Goal: Information Seeking & Learning: Learn about a topic

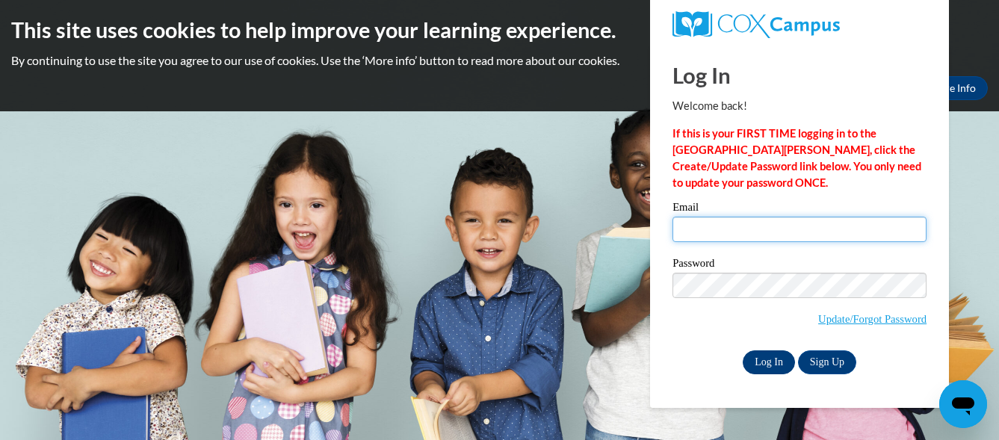
type input "gressja@wauwatosa.k12.wi.us"
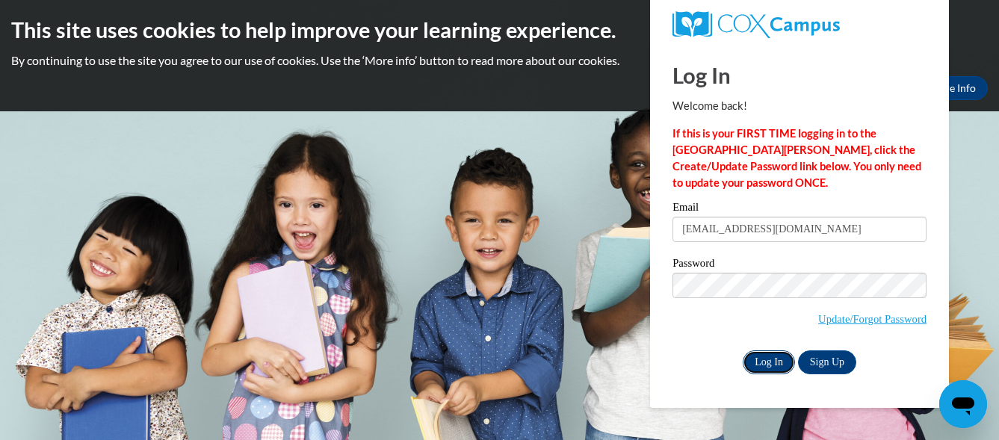
click at [768, 355] on input "Log In" at bounding box center [769, 363] width 52 height 24
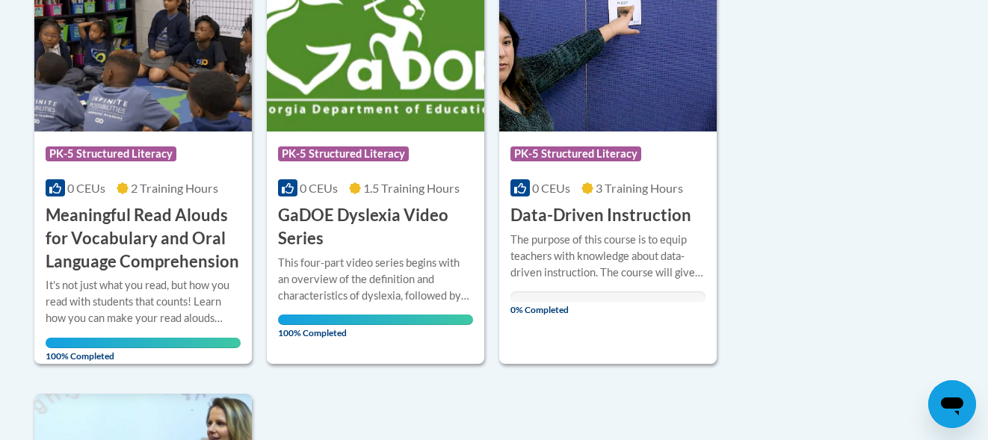
scroll to position [1176, 0]
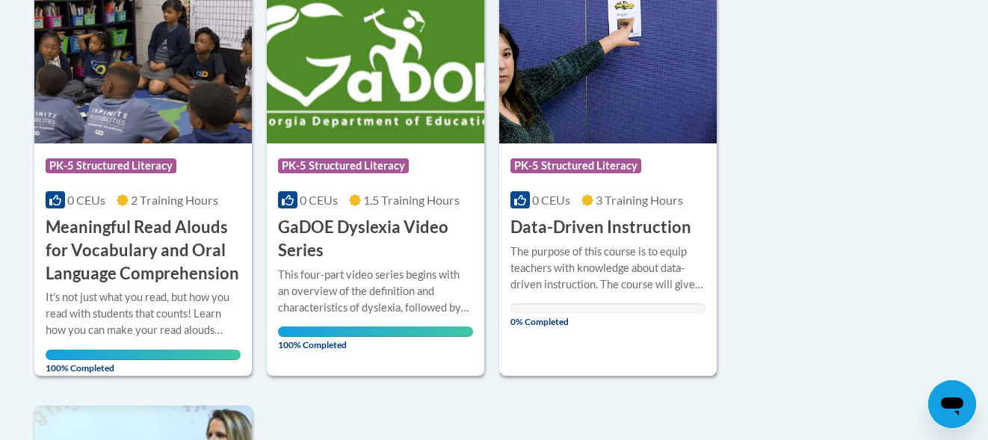
click at [570, 62] on img at bounding box center [607, 67] width 217 height 152
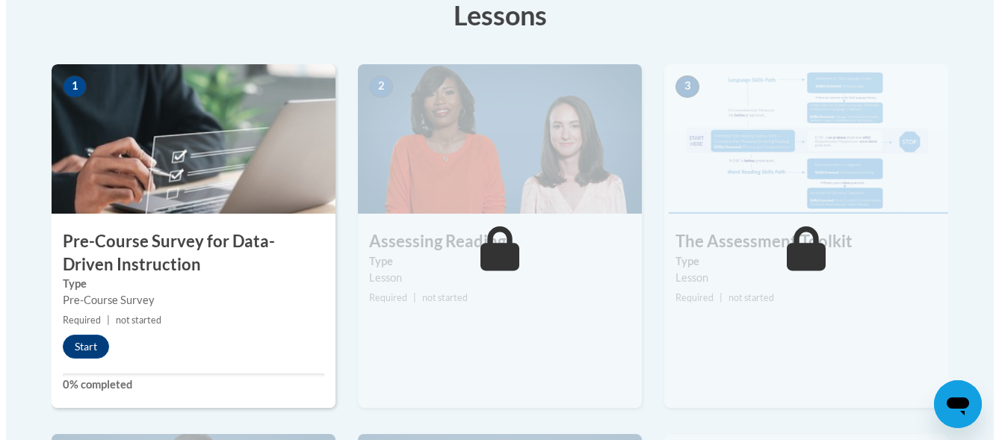
scroll to position [501, 0]
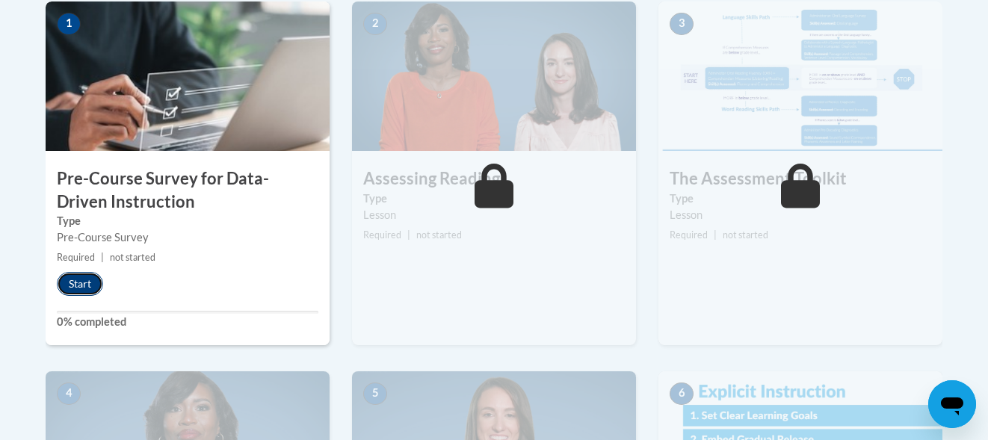
click at [70, 286] on button "Start" at bounding box center [80, 284] width 46 height 24
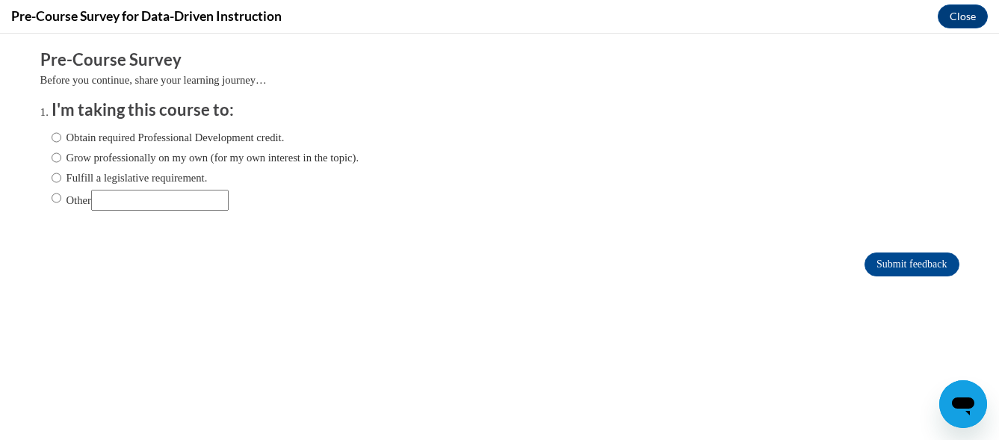
scroll to position [0, 0]
click at [73, 177] on label "Fulfill a legislative requirement." at bounding box center [130, 178] width 156 height 16
click at [61, 177] on input "Fulfill a legislative requirement." at bounding box center [57, 178] width 10 height 16
radio input "true"
click at [870, 263] on input "Submit feedback" at bounding box center [912, 265] width 94 height 24
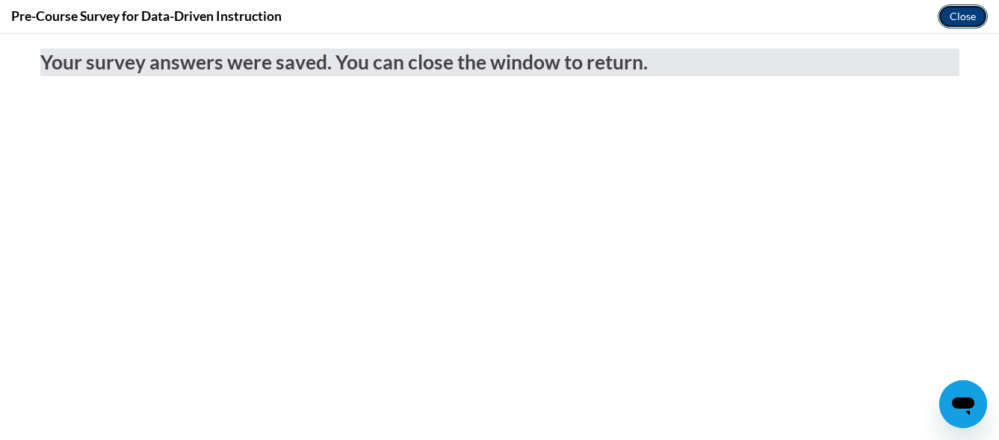
click at [951, 17] on button "Close" at bounding box center [963, 16] width 50 height 24
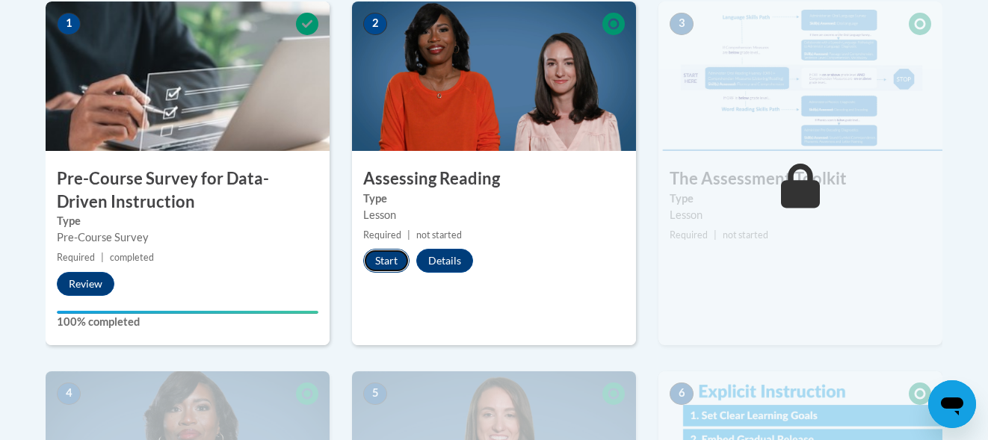
click at [385, 262] on button "Start" at bounding box center [386, 261] width 46 height 24
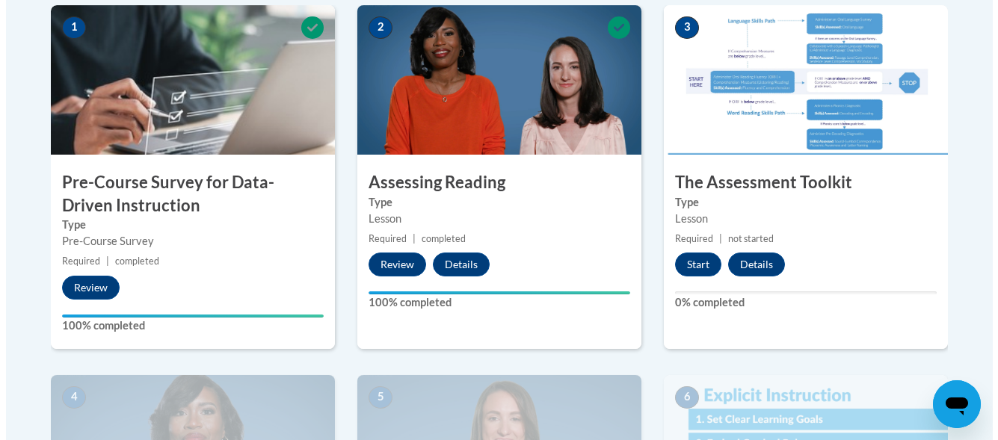
scroll to position [504, 0]
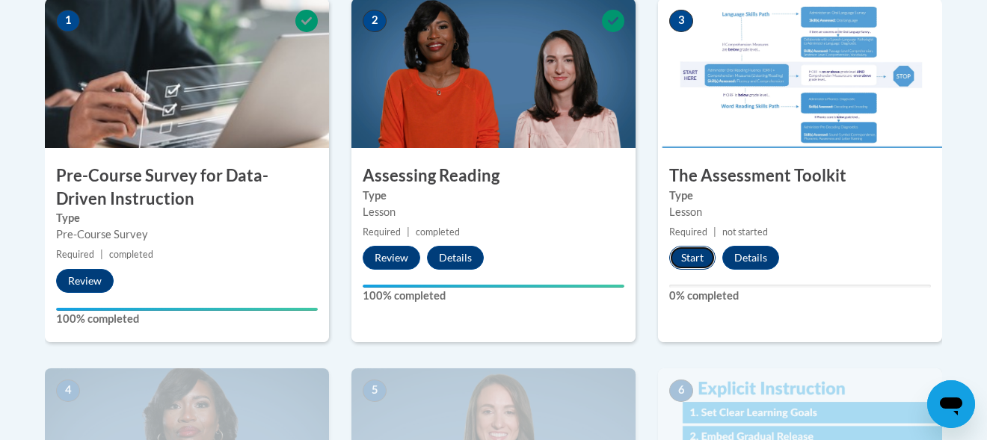
click at [679, 246] on button "Start" at bounding box center [692, 258] width 46 height 24
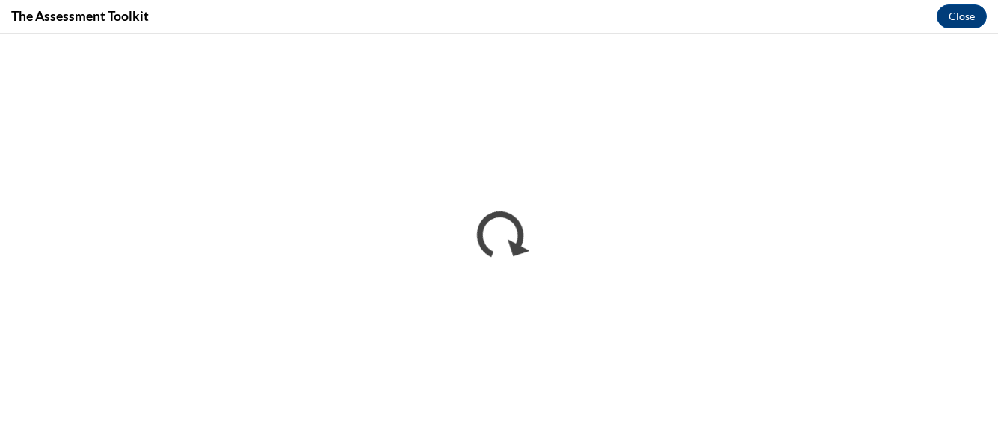
scroll to position [0, 0]
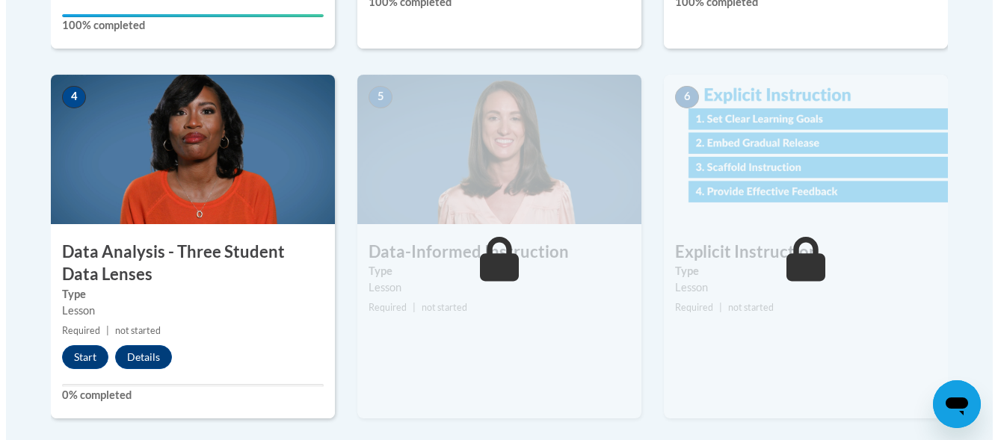
scroll to position [832, 0]
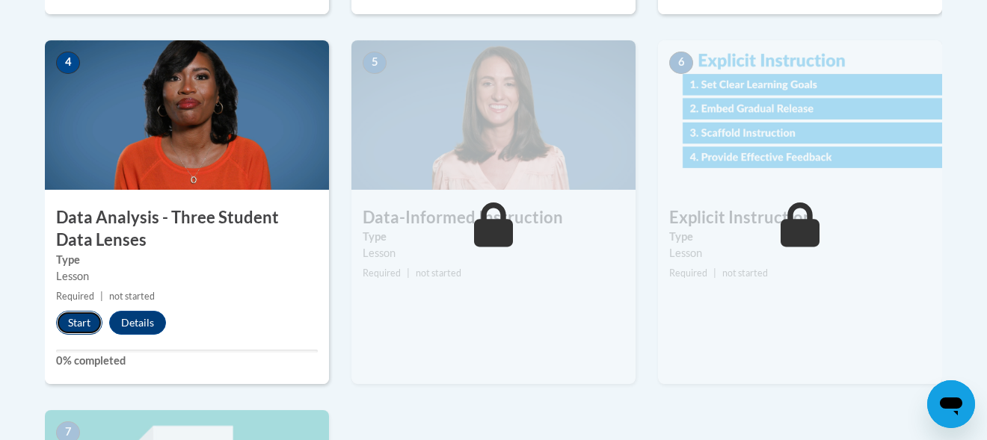
click at [84, 320] on button "Start" at bounding box center [79, 323] width 46 height 24
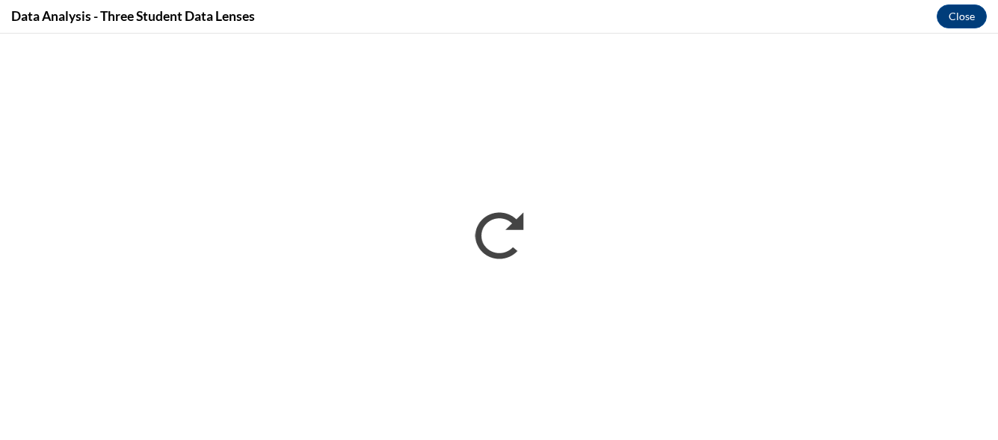
scroll to position [0, 0]
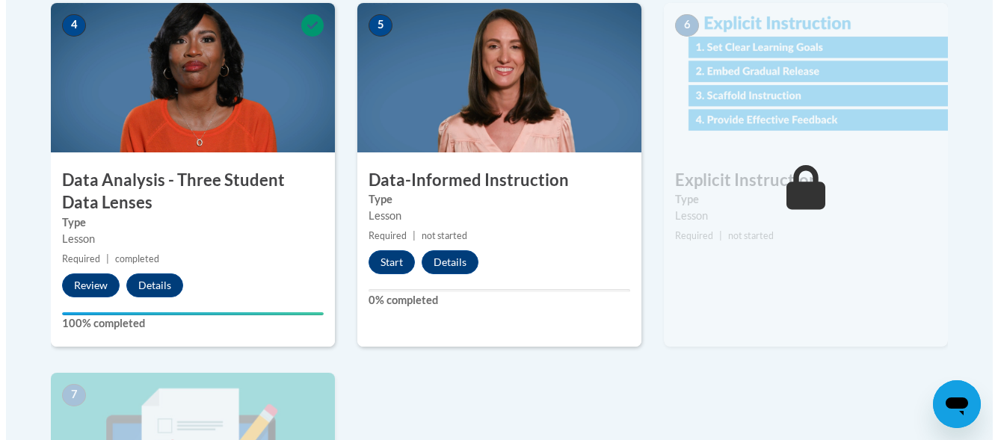
scroll to position [862, 0]
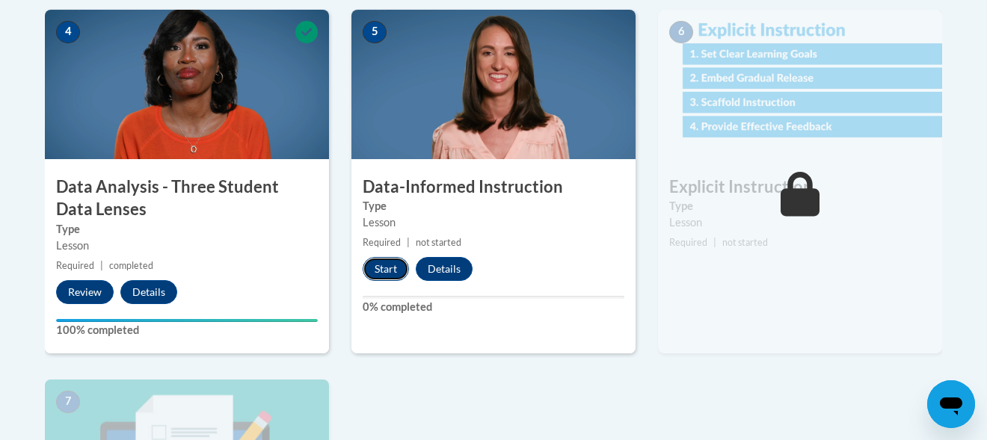
click at [389, 268] on button "Start" at bounding box center [385, 269] width 46 height 24
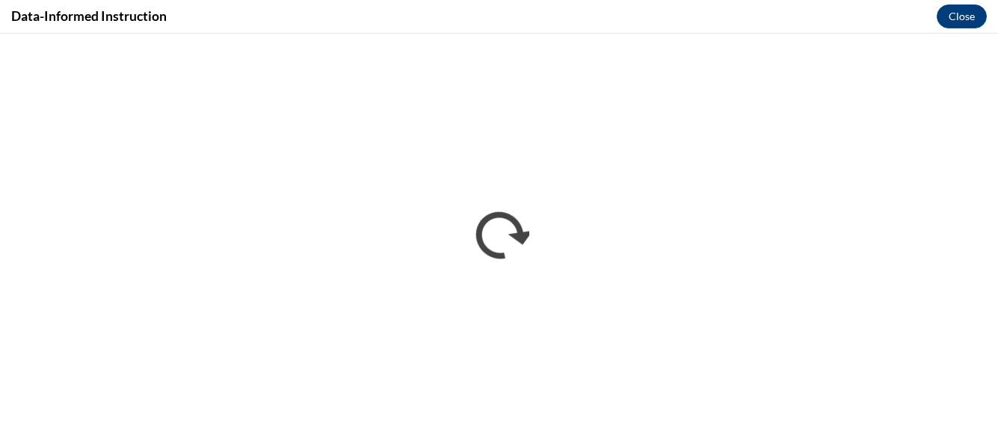
scroll to position [0, 0]
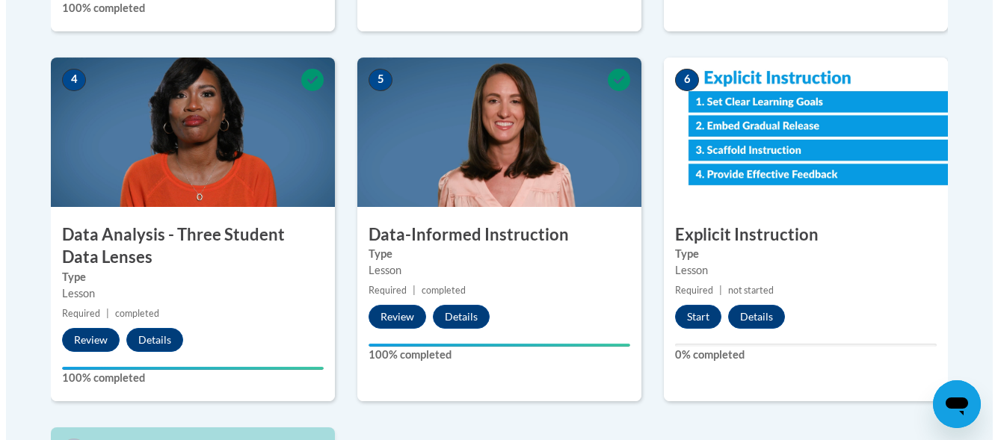
scroll to position [839, 0]
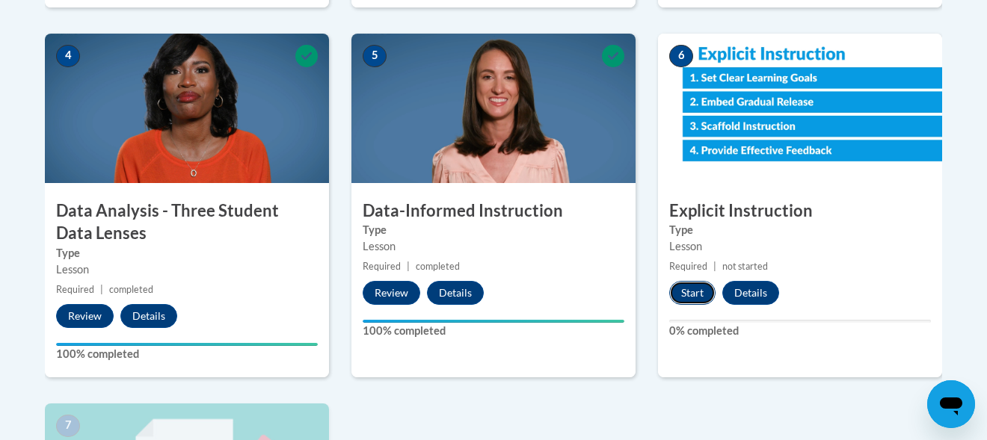
click at [697, 296] on button "Start" at bounding box center [692, 293] width 46 height 24
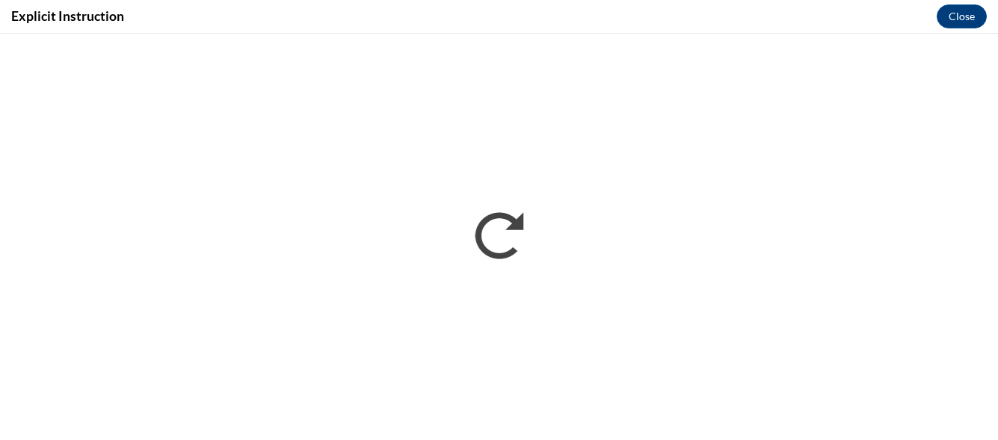
scroll to position [0, 0]
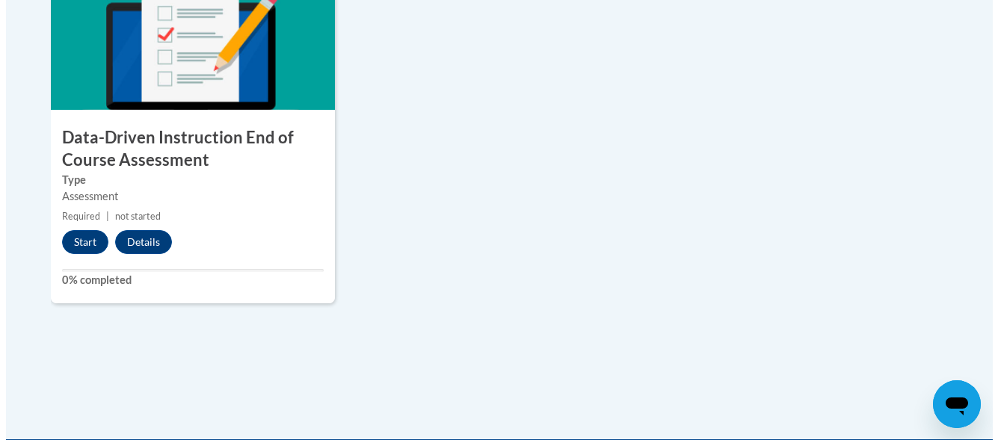
scroll to position [1271, 0]
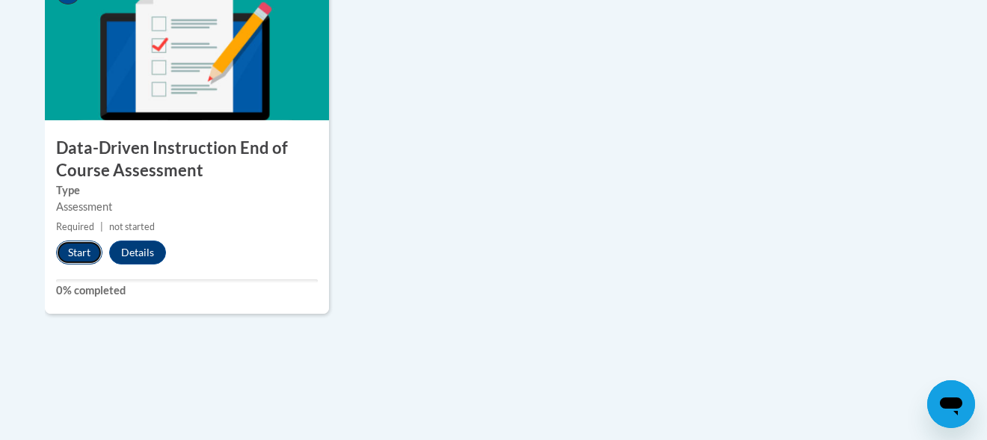
click at [78, 251] on button "Start" at bounding box center [79, 253] width 46 height 24
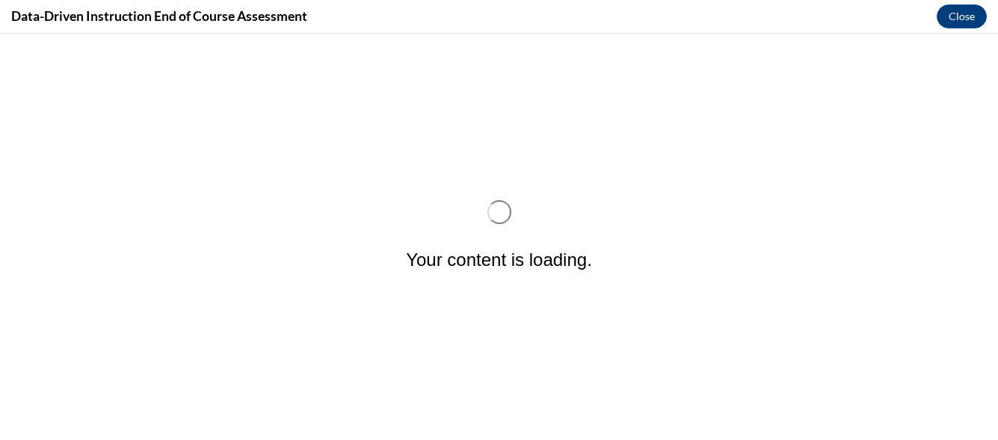
scroll to position [0, 0]
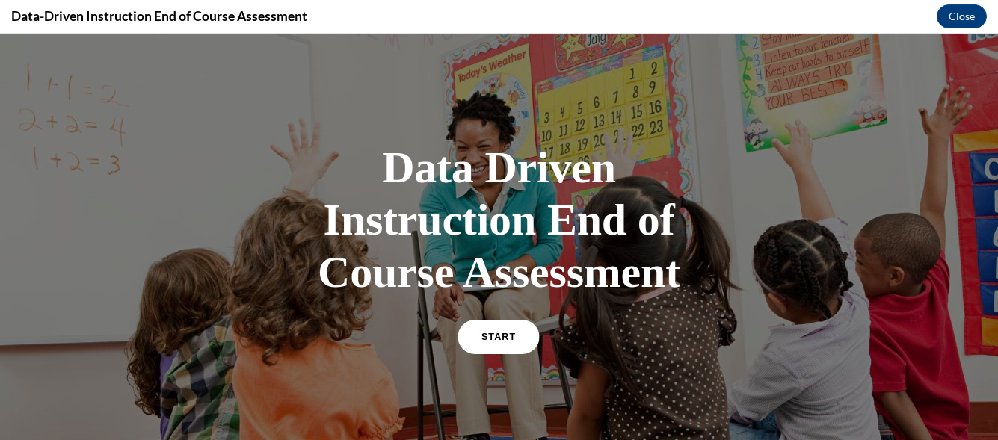
click at [497, 334] on span "START" at bounding box center [498, 337] width 34 height 11
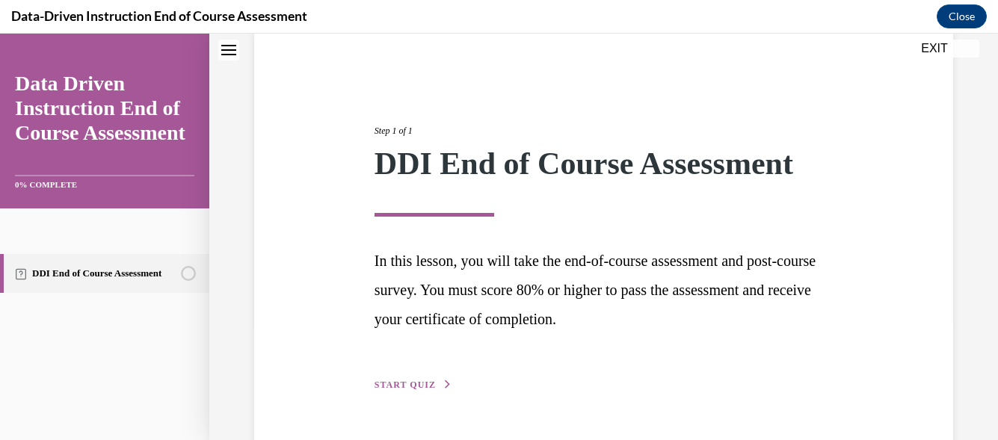
scroll to position [161, 0]
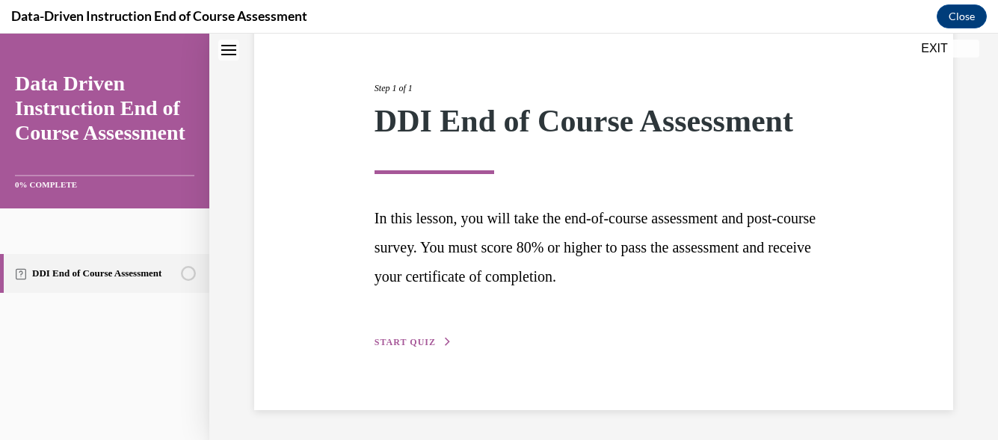
click at [413, 339] on span "START QUIZ" at bounding box center [404, 342] width 61 height 10
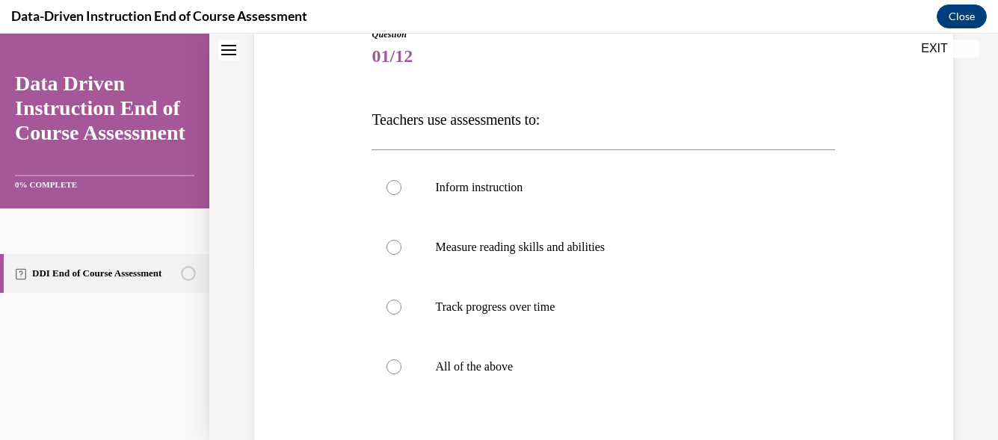
scroll to position [190, 0]
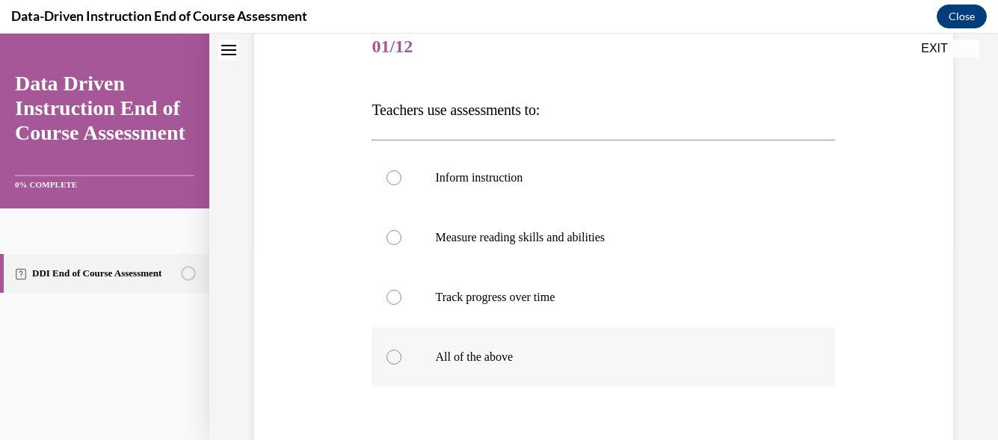
click at [482, 350] on p "All of the above" at bounding box center [616, 357] width 362 height 15
click at [401, 350] on input "All of the above" at bounding box center [393, 357] width 15 height 15
radio input "true"
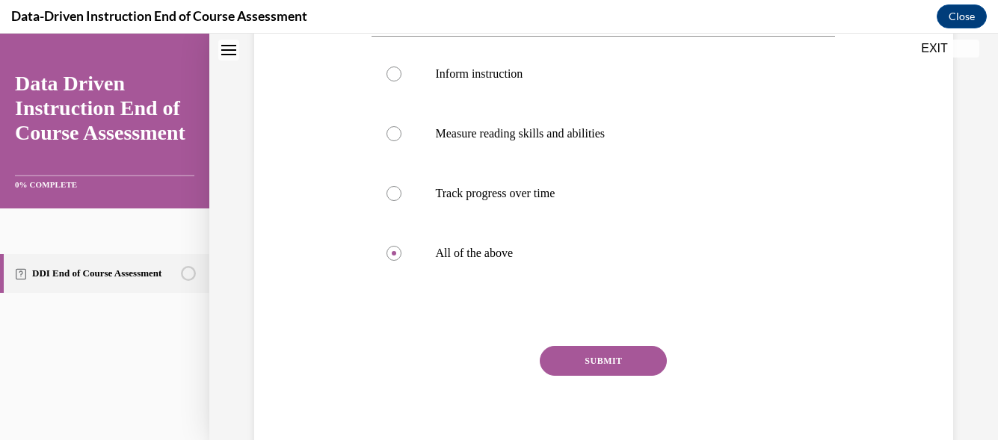
scroll to position [298, 0]
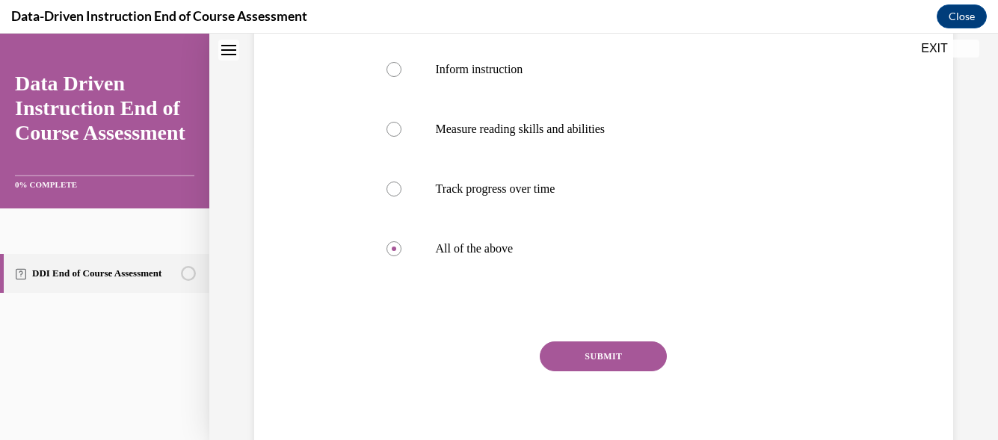
click at [570, 354] on button "SUBMIT" at bounding box center [603, 357] width 127 height 30
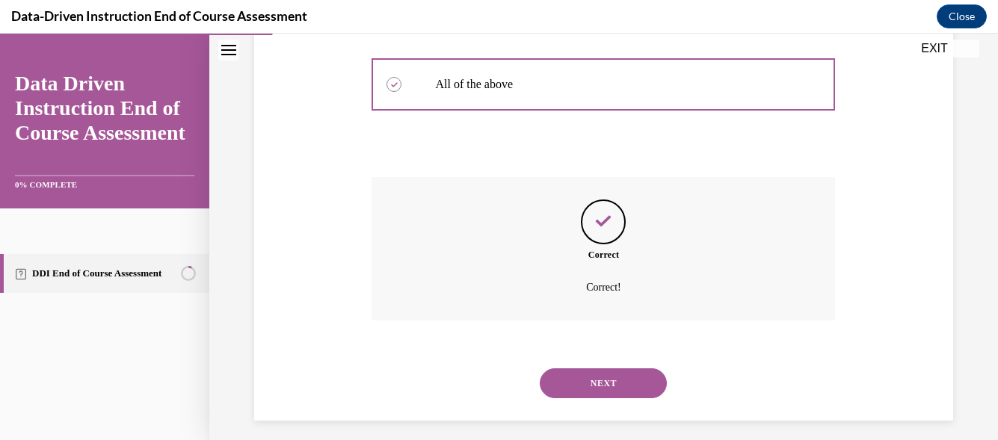
scroll to position [473, 0]
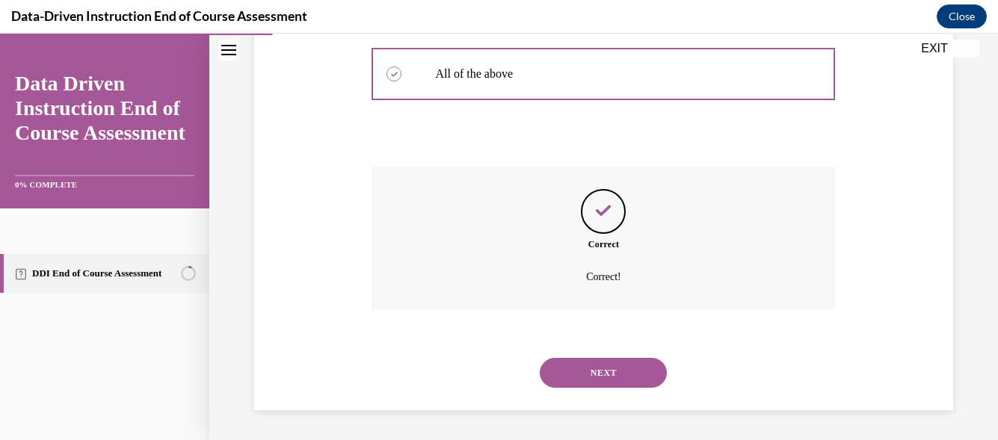
click at [594, 368] on button "NEXT" at bounding box center [603, 373] width 127 height 30
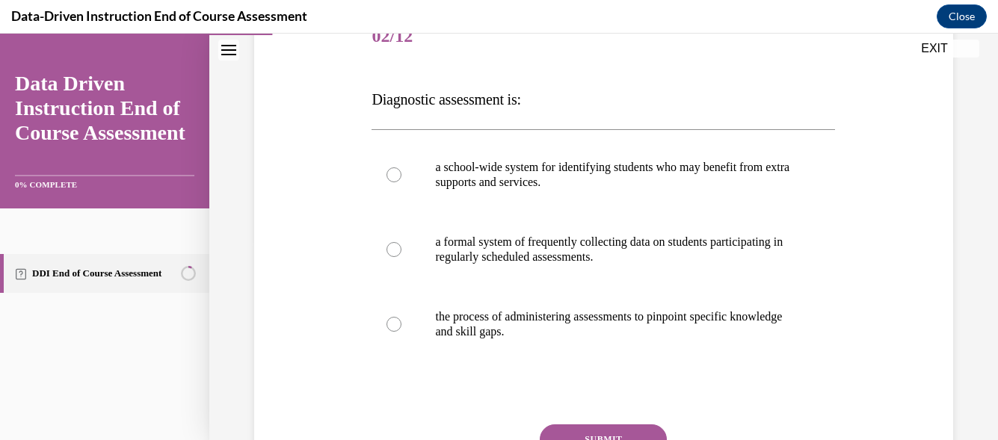
scroll to position [209, 0]
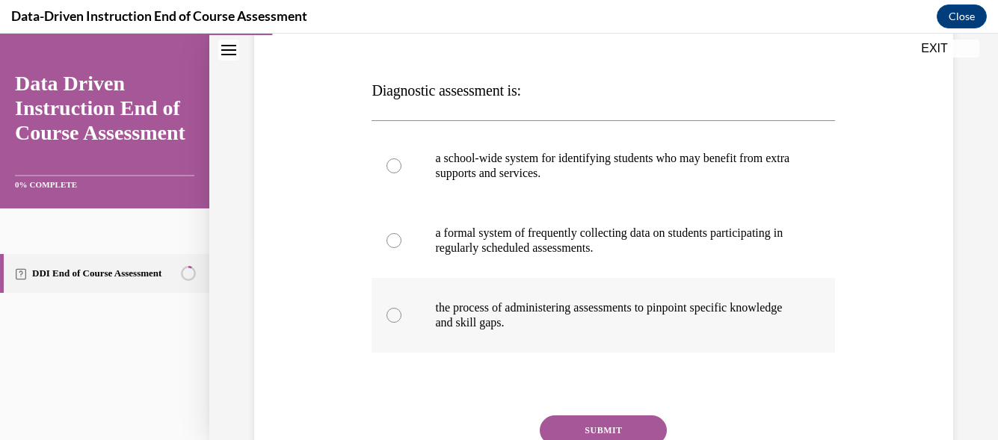
click at [477, 317] on p "the process of administering assessments to pinpoint specific knowledge and ski…" at bounding box center [616, 315] width 362 height 30
click at [401, 317] on input "the process of administering assessments to pinpoint specific knowledge and ski…" at bounding box center [393, 315] width 15 height 15
radio input "true"
click at [564, 419] on button "SUBMIT" at bounding box center [603, 431] width 127 height 30
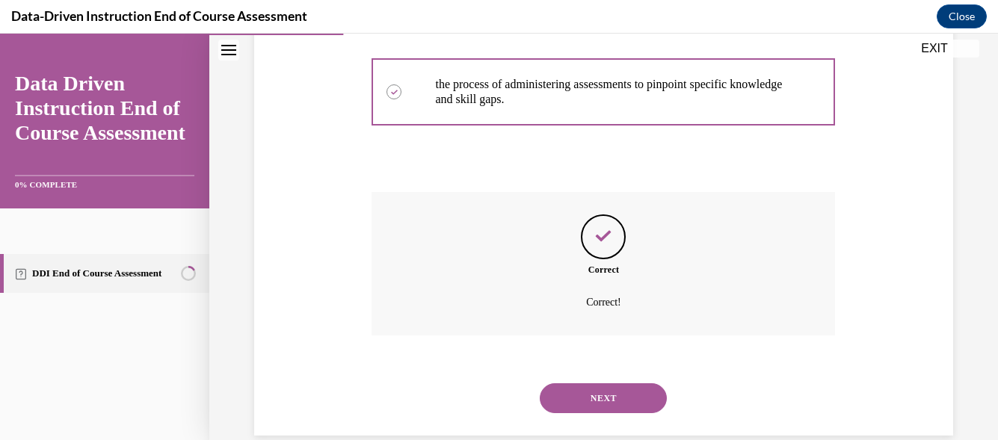
click at [611, 383] on button "NEXT" at bounding box center [603, 398] width 127 height 30
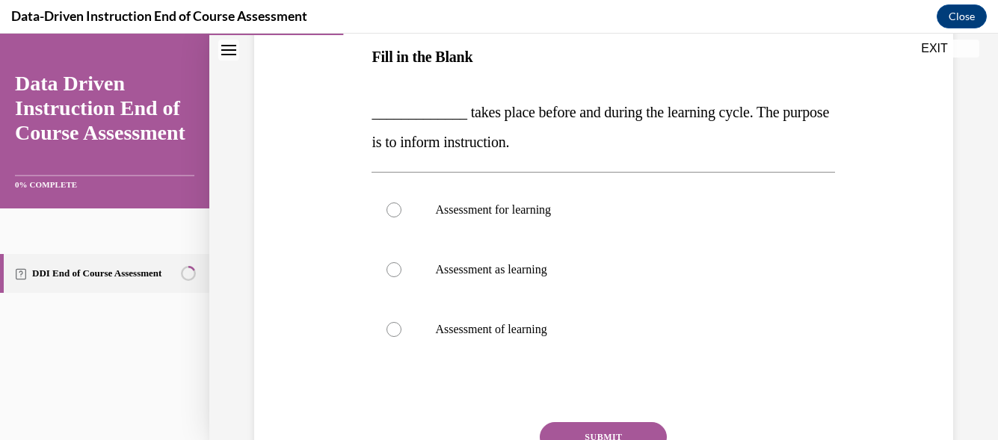
scroll to position [244, 0]
click at [528, 331] on p "Assessment of learning" at bounding box center [616, 328] width 362 height 15
click at [401, 331] on input "Assessment of learning" at bounding box center [393, 328] width 15 height 15
radio input "true"
click at [584, 433] on button "SUBMIT" at bounding box center [603, 436] width 127 height 30
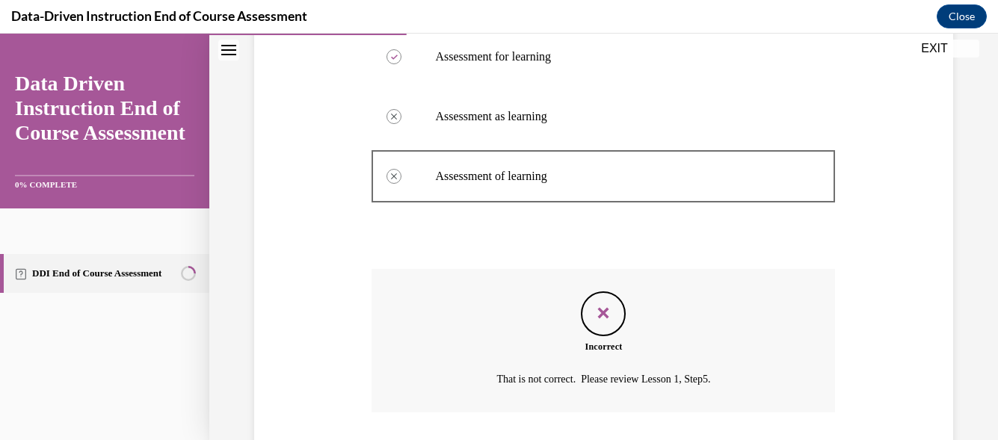
scroll to position [430, 0]
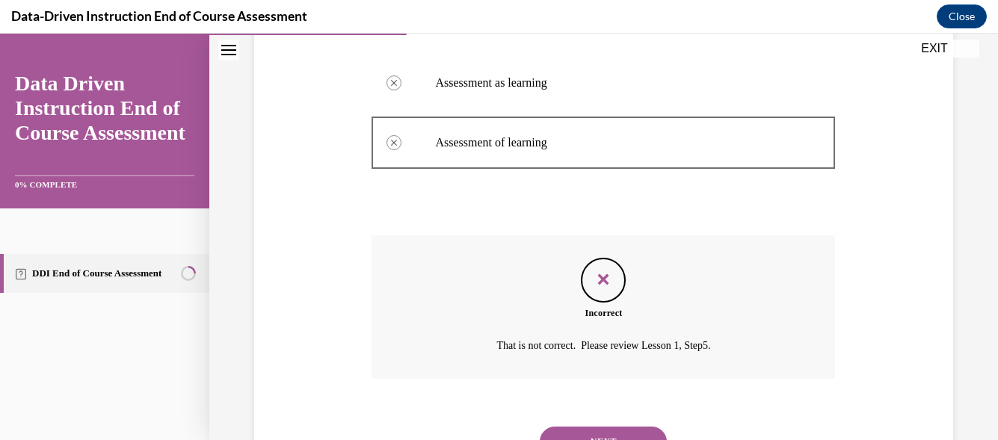
click at [635, 431] on button "NEXT" at bounding box center [603, 442] width 127 height 30
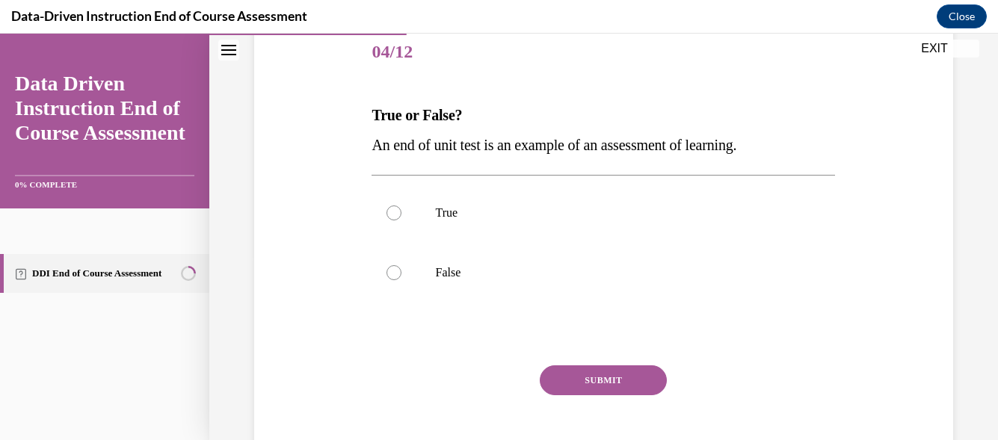
scroll to position [185, 0]
click at [492, 211] on p "True" at bounding box center [616, 212] width 362 height 15
click at [401, 211] on input "True" at bounding box center [393, 212] width 15 height 15
radio input "true"
click at [575, 385] on button "SUBMIT" at bounding box center [603, 380] width 127 height 30
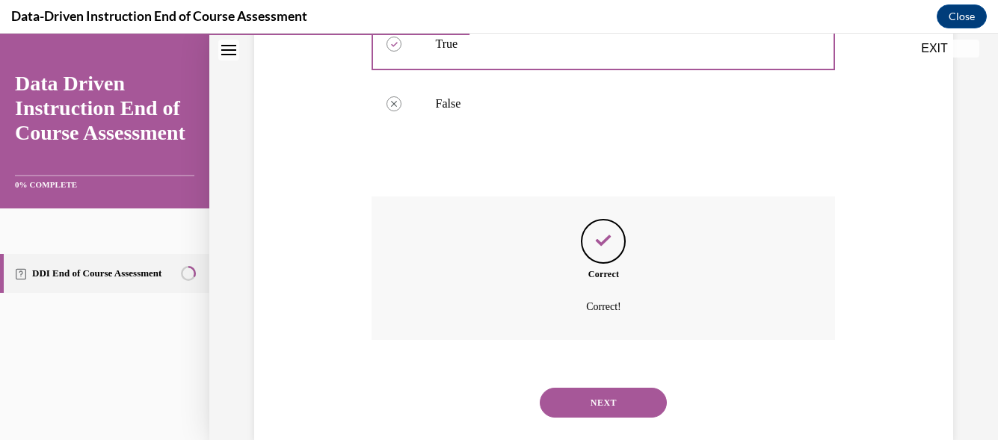
scroll to position [383, 0]
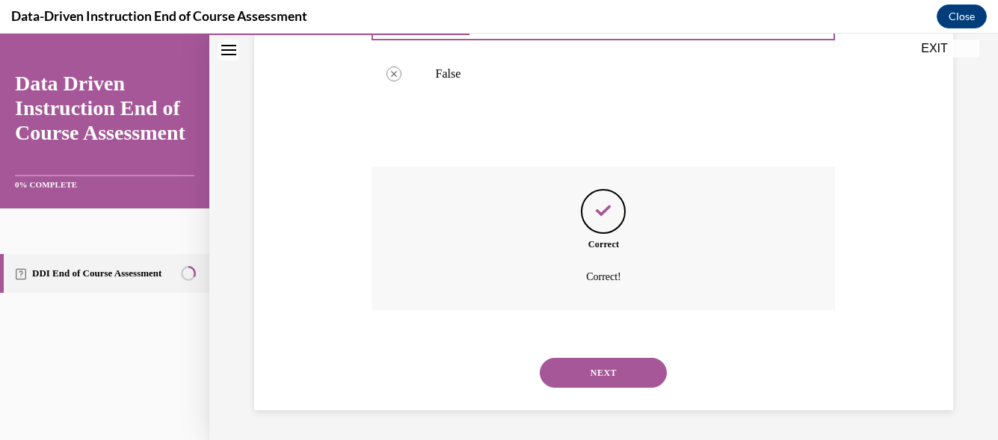
click at [636, 369] on button "NEXT" at bounding box center [603, 373] width 127 height 30
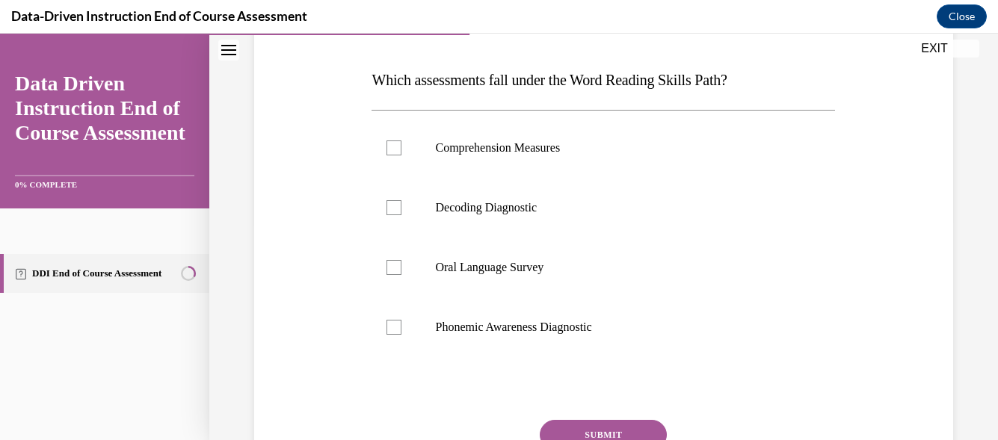
scroll to position [221, 0]
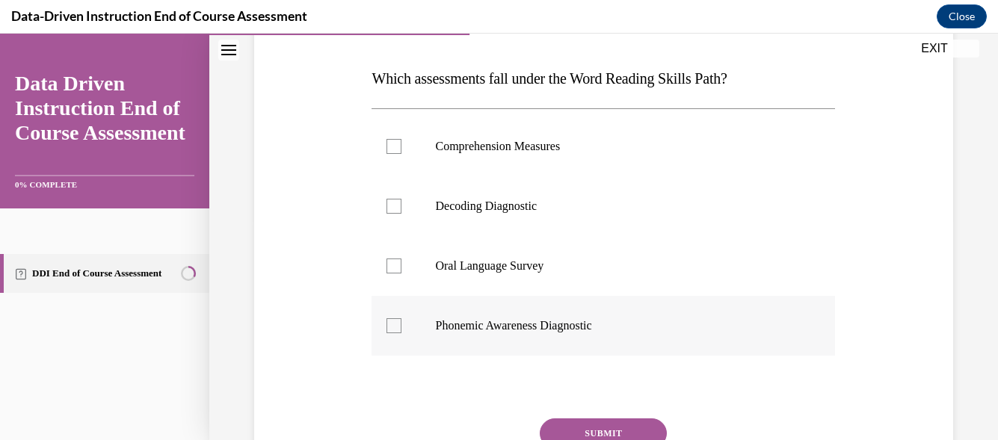
click at [445, 330] on p "Phonemic Awareness Diagnostic" at bounding box center [616, 325] width 362 height 15
click at [401, 330] on input "Phonemic Awareness Diagnostic" at bounding box center [393, 325] width 15 height 15
checkbox input "true"
click at [389, 201] on div at bounding box center [393, 206] width 15 height 15
click at [389, 201] on input "Decoding Diagnostic" at bounding box center [393, 206] width 15 height 15
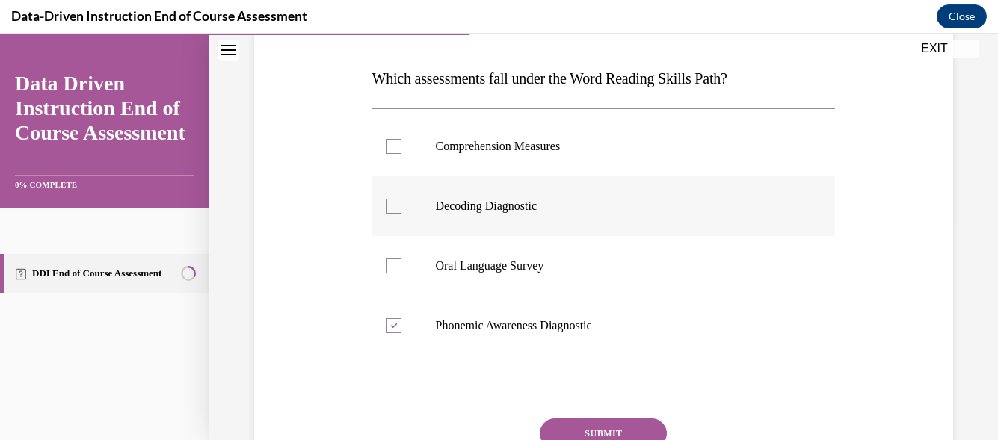
checkbox input "true"
click at [636, 427] on button "SUBMIT" at bounding box center [603, 434] width 127 height 30
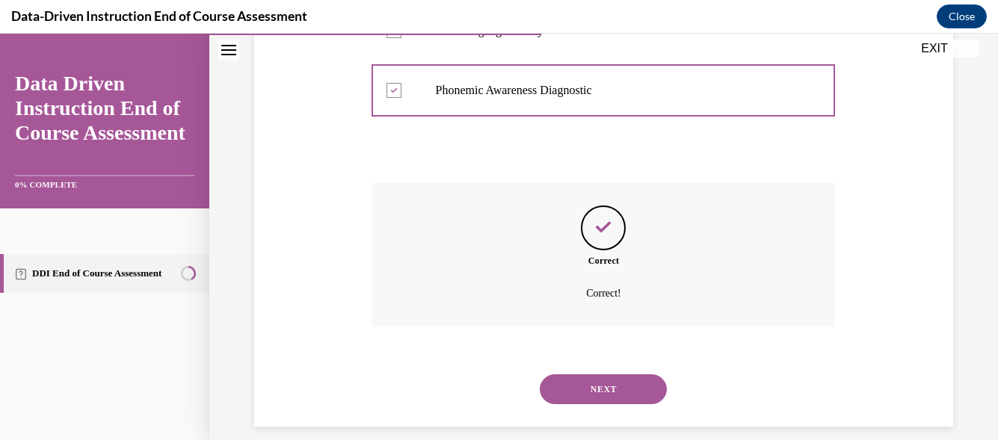
scroll to position [466, 0]
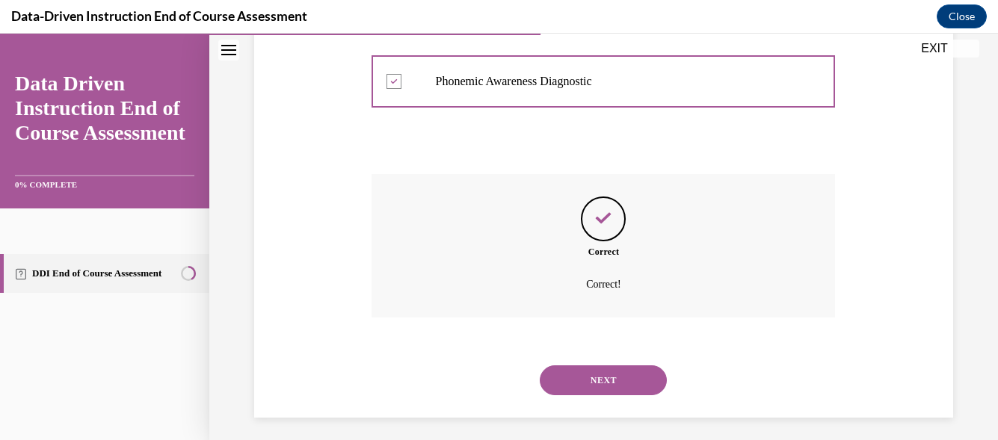
click at [602, 376] on button "NEXT" at bounding box center [603, 380] width 127 height 30
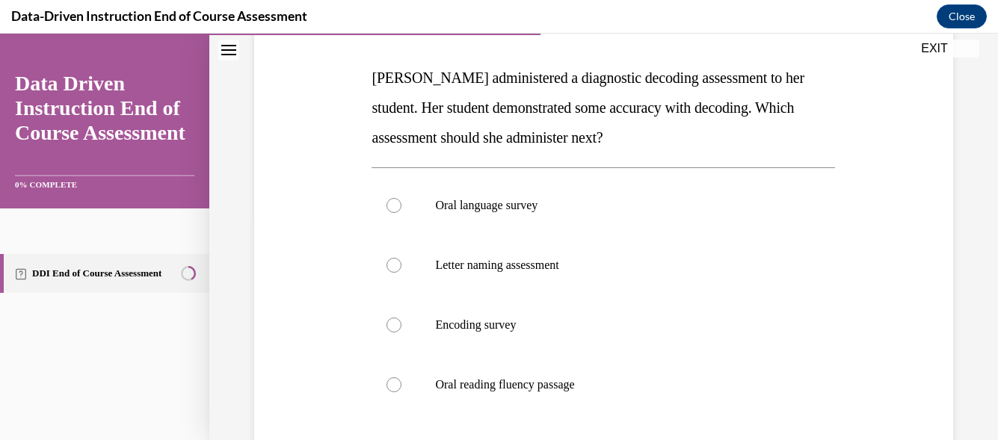
scroll to position [237, 0]
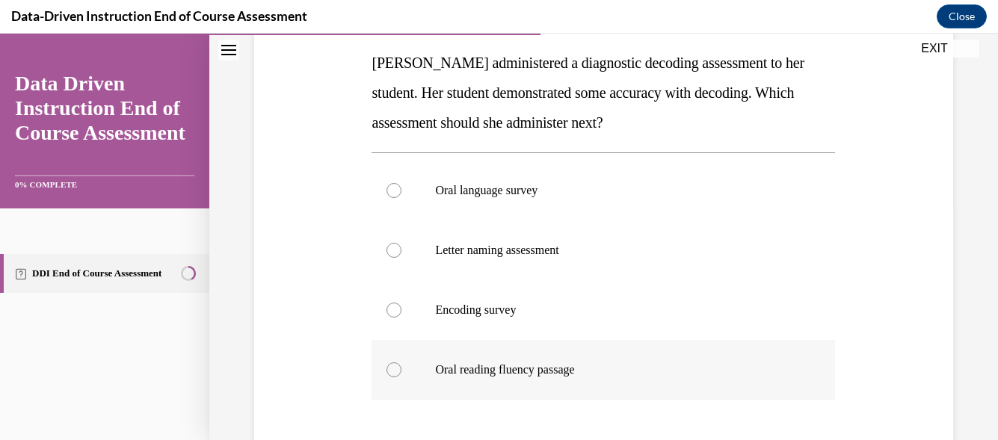
click at [513, 368] on p "Oral reading fluency passage" at bounding box center [616, 369] width 362 height 15
click at [401, 368] on input "Oral reading fluency passage" at bounding box center [393, 369] width 15 height 15
radio input "true"
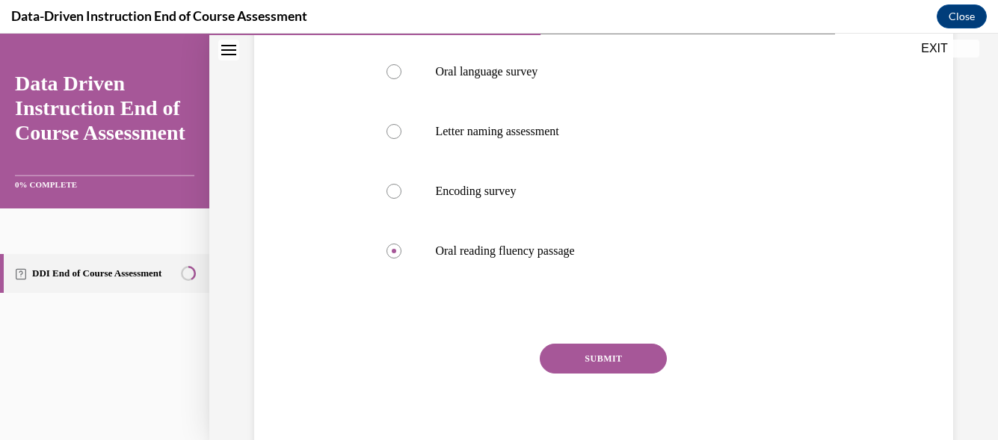
scroll to position [363, 0]
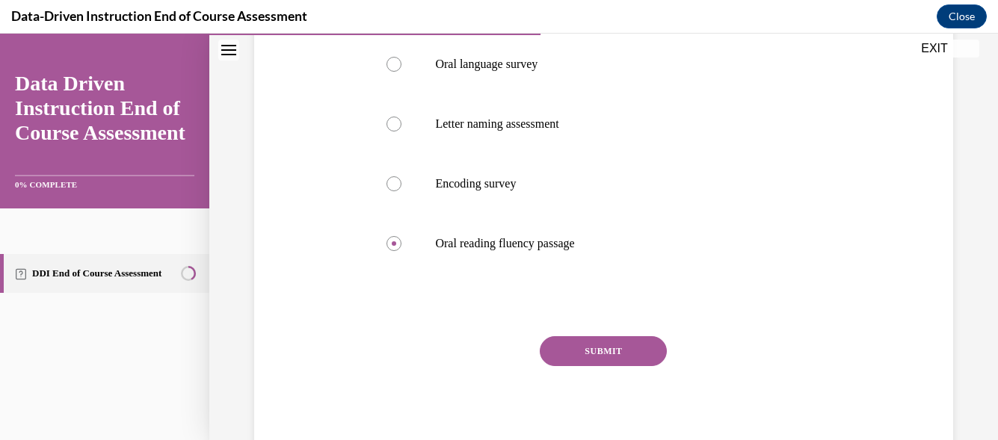
click at [576, 345] on button "SUBMIT" at bounding box center [603, 351] width 127 height 30
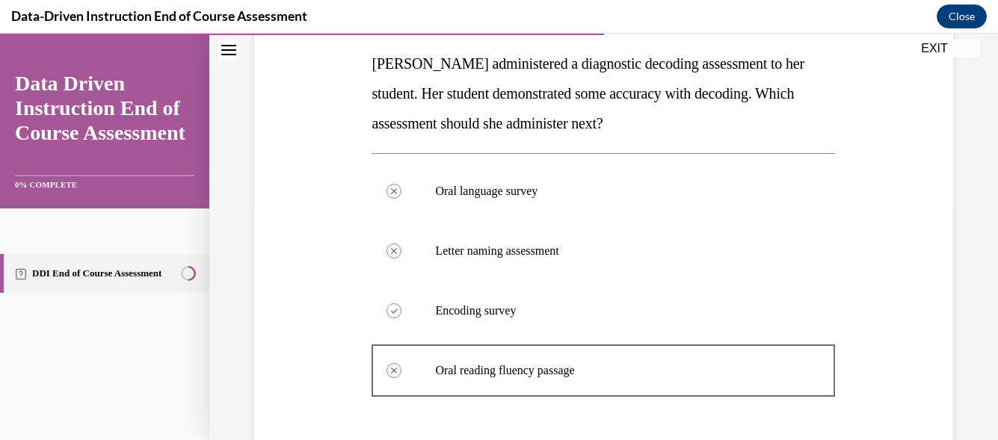
scroll to position [234, 0]
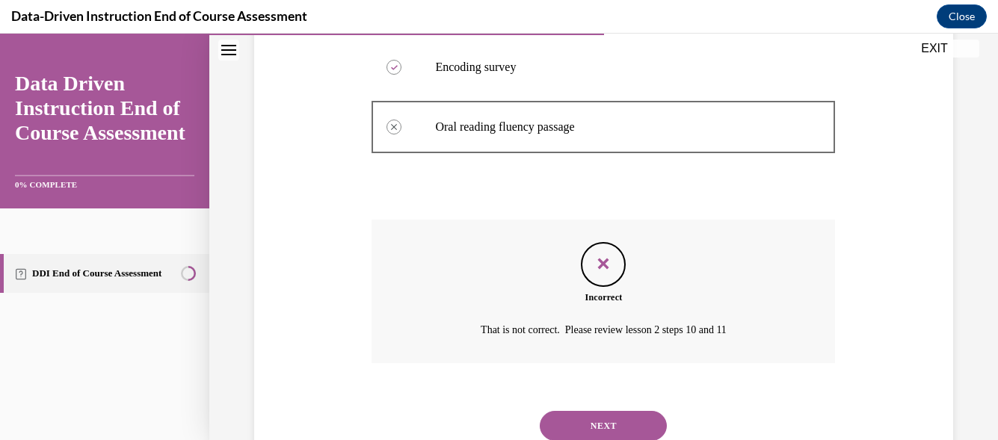
click at [627, 422] on button "NEXT" at bounding box center [603, 426] width 127 height 30
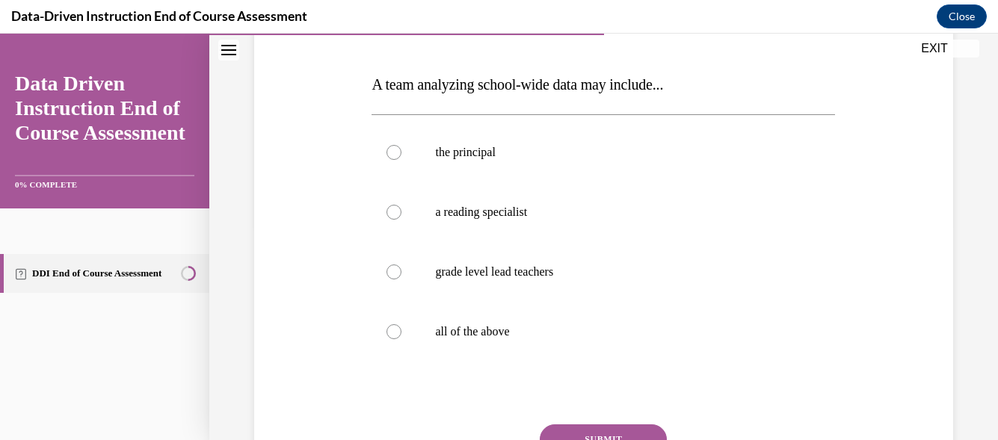
scroll to position [217, 0]
click at [399, 330] on div at bounding box center [393, 330] width 15 height 15
click at [399, 330] on input "all of the above" at bounding box center [393, 330] width 15 height 15
radio input "true"
click at [587, 428] on button "SUBMIT" at bounding box center [603, 438] width 127 height 30
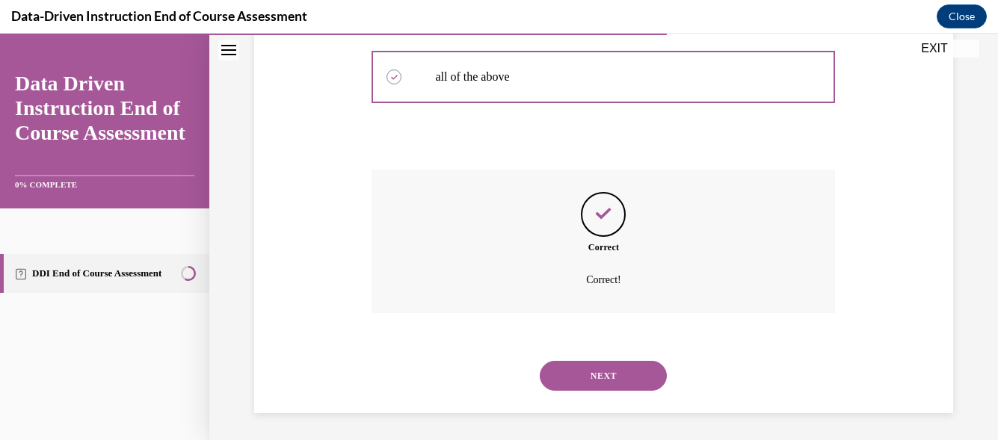
scroll to position [473, 0]
click at [555, 378] on button "NEXT" at bounding box center [603, 373] width 127 height 30
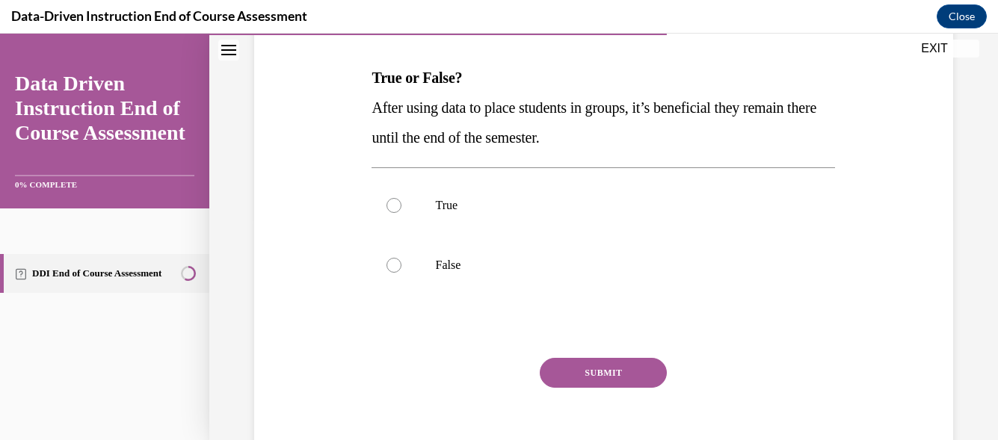
scroll to position [230, 0]
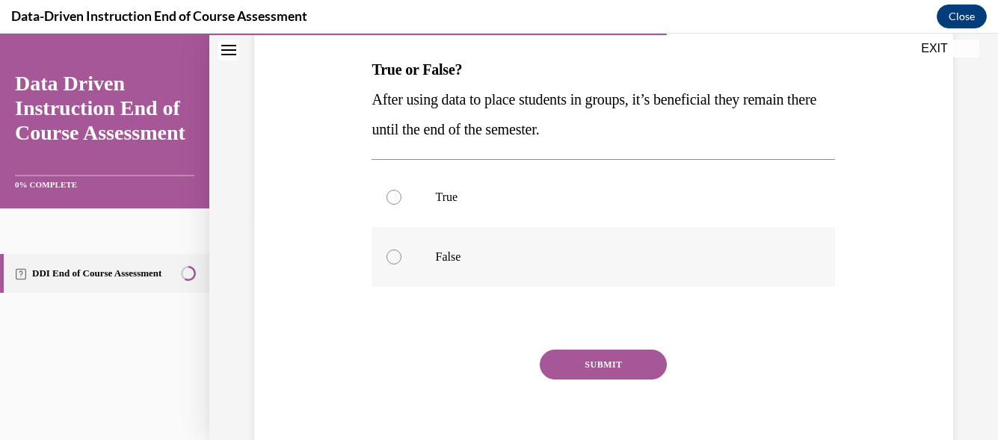
click at [588, 260] on p "False" at bounding box center [616, 257] width 362 height 15
click at [401, 260] on input "False" at bounding box center [393, 257] width 15 height 15
radio input "true"
click at [592, 368] on button "SUBMIT" at bounding box center [603, 365] width 127 height 30
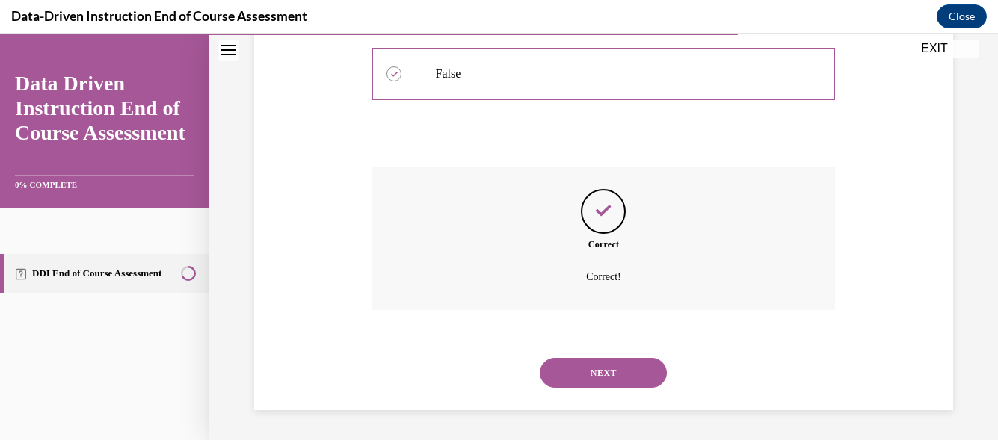
click at [574, 363] on button "NEXT" at bounding box center [603, 373] width 127 height 30
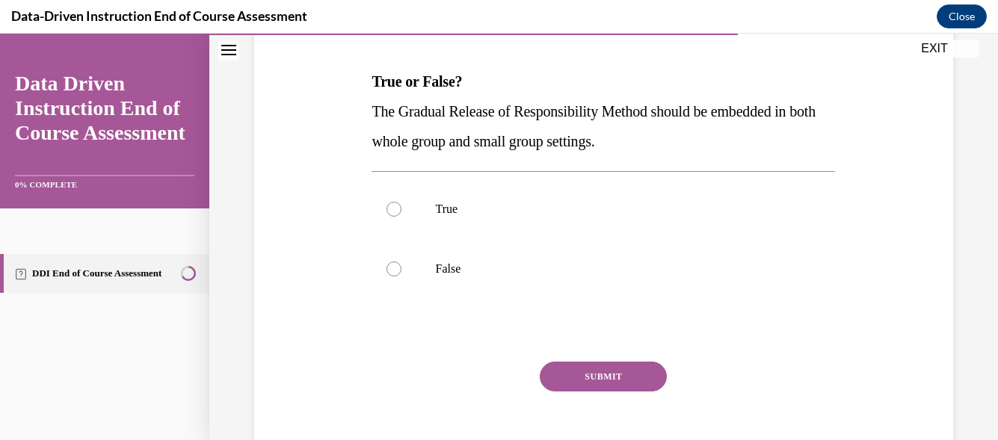
scroll to position [229, 0]
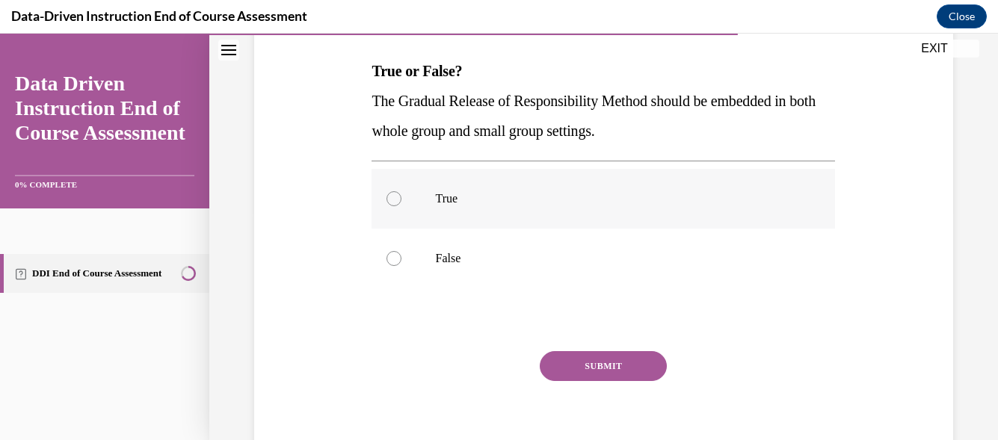
click at [473, 199] on p "True" at bounding box center [616, 198] width 362 height 15
click at [401, 199] on input "True" at bounding box center [393, 198] width 15 height 15
radio input "true"
click at [578, 369] on button "SUBMIT" at bounding box center [603, 366] width 127 height 30
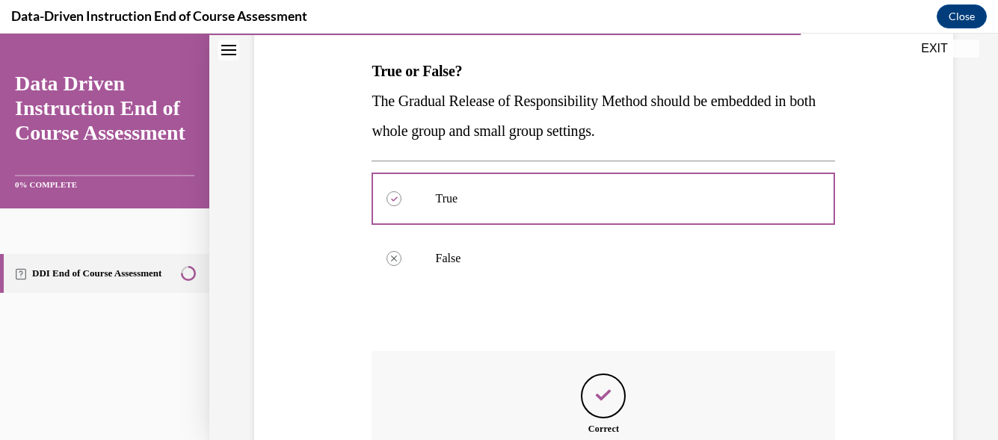
scroll to position [413, 0]
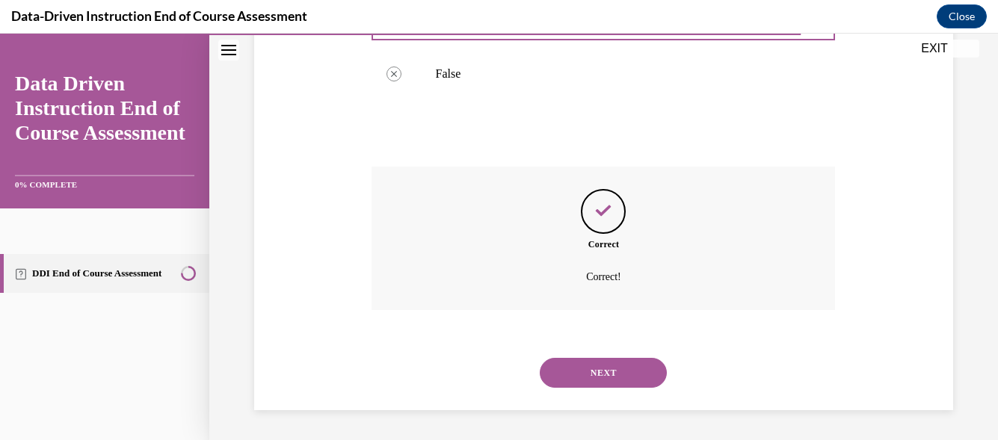
click at [570, 372] on button "NEXT" at bounding box center [603, 373] width 127 height 30
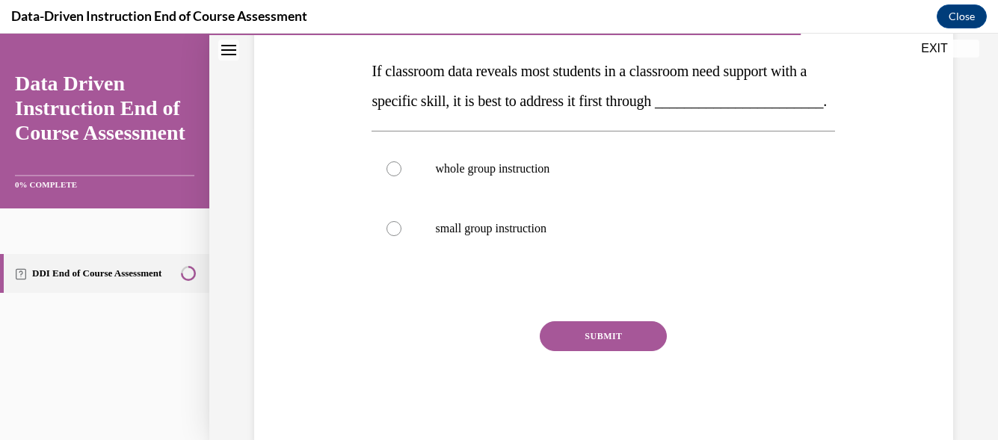
scroll to position [324, 0]
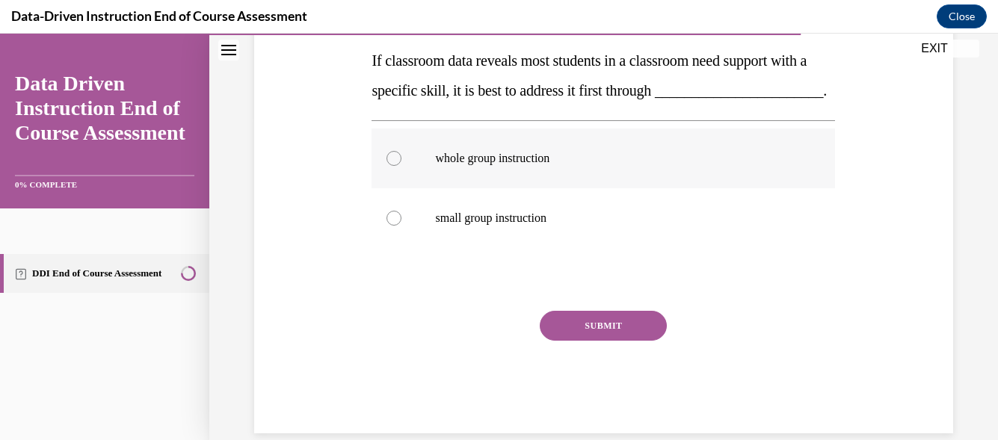
click at [565, 166] on p "whole group instruction" at bounding box center [616, 158] width 362 height 15
click at [401, 166] on input "whole group instruction" at bounding box center [393, 158] width 15 height 15
radio input "true"
click at [597, 341] on button "SUBMIT" at bounding box center [603, 326] width 127 height 30
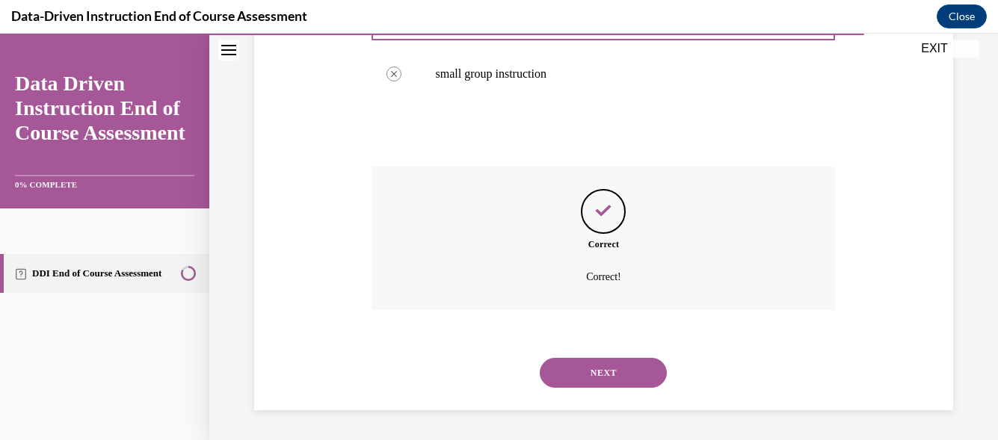
scroll to position [499, 0]
click at [593, 357] on div "NEXT" at bounding box center [602, 373] width 463 height 60
click at [595, 362] on button "NEXT" at bounding box center [603, 373] width 127 height 30
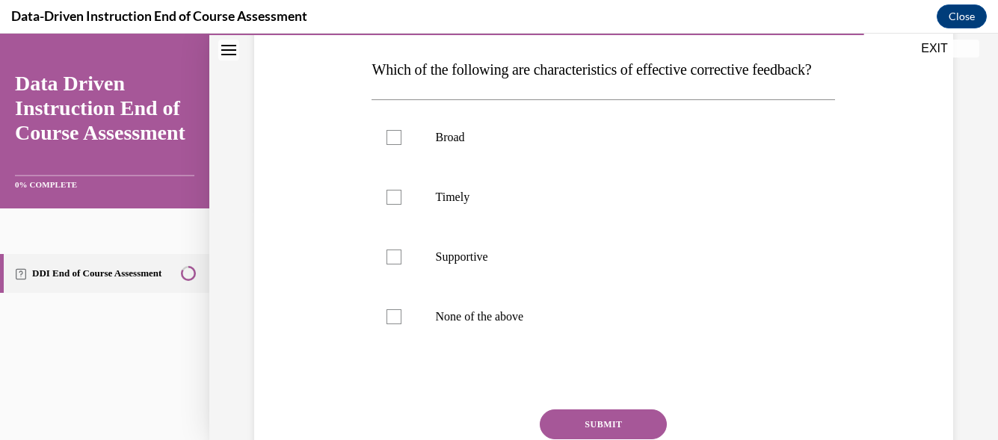
scroll to position [233, 0]
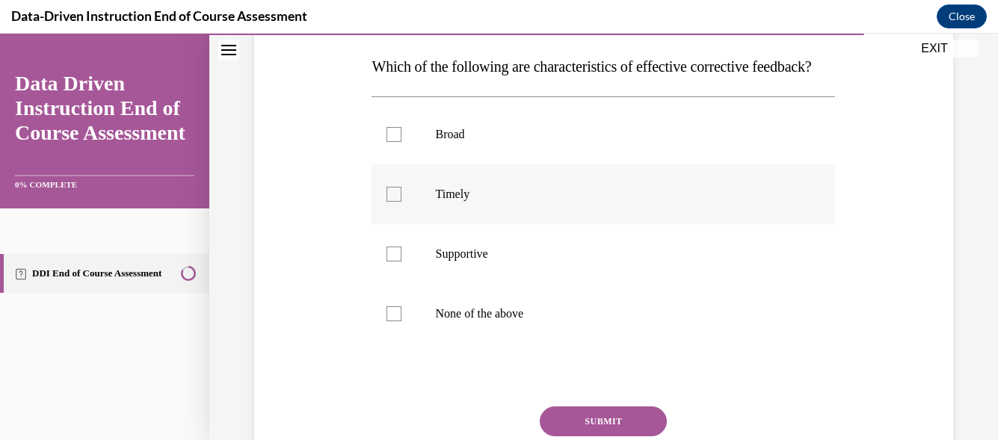
click at [402, 224] on label "Timely" at bounding box center [602, 194] width 463 height 60
click at [401, 202] on input "Timely" at bounding box center [393, 194] width 15 height 15
checkbox input "true"
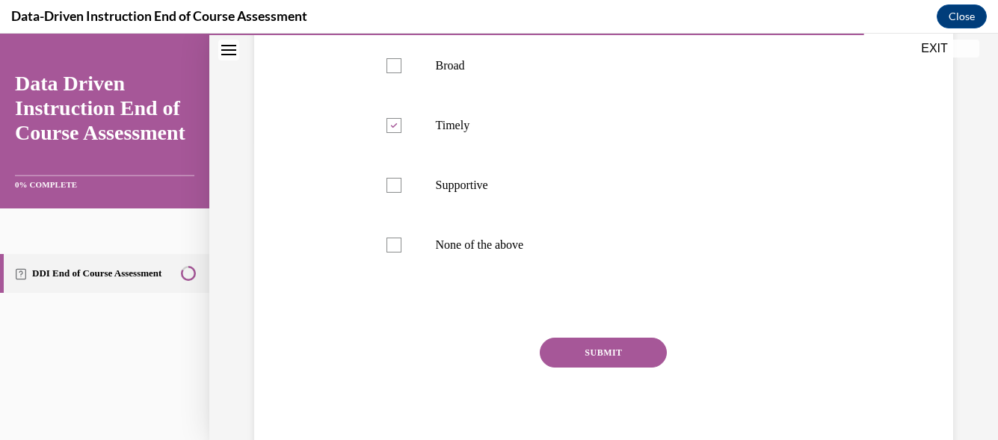
scroll to position [312, 0]
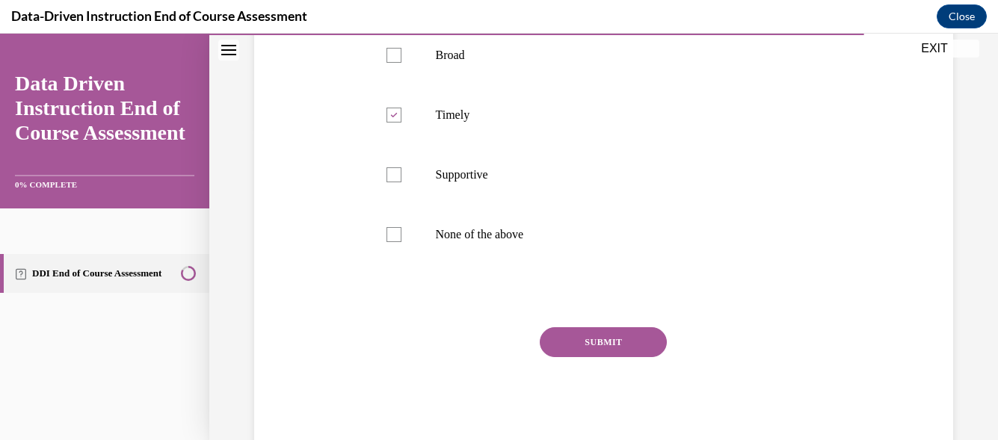
click at [590, 357] on button "SUBMIT" at bounding box center [603, 342] width 127 height 30
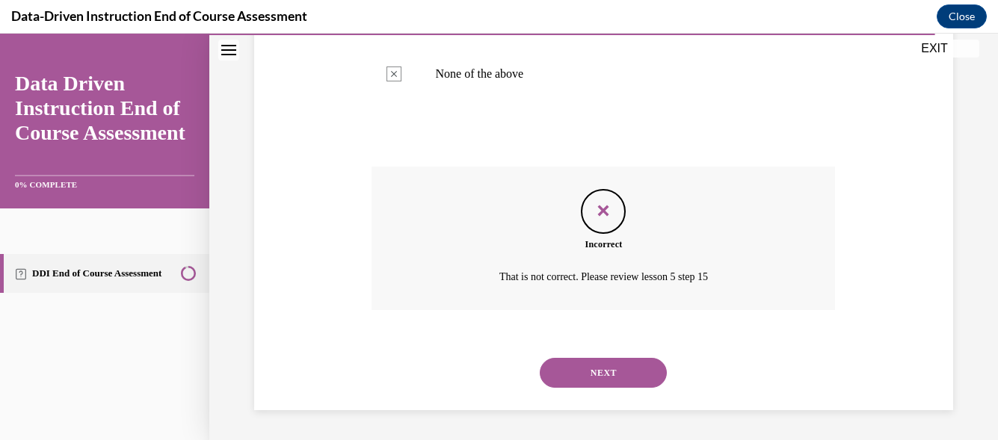
scroll to position [503, 0]
click at [632, 371] on button "NEXT" at bounding box center [603, 373] width 127 height 30
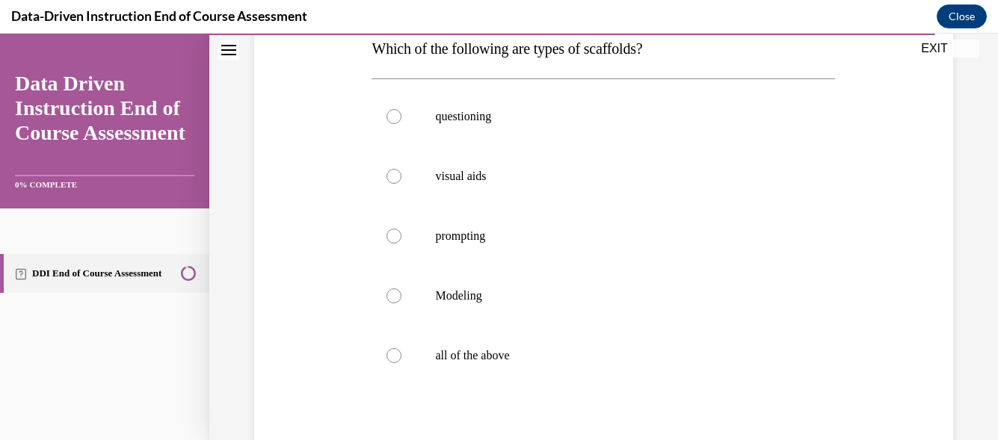
scroll to position [241, 0]
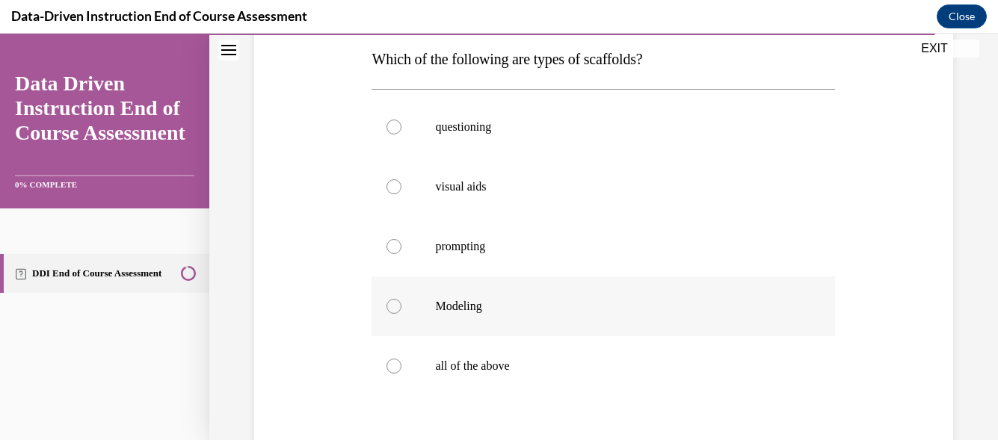
click at [442, 303] on p "Modeling" at bounding box center [616, 306] width 362 height 15
click at [401, 303] on input "Modeling" at bounding box center [393, 306] width 15 height 15
radio input "true"
click at [435, 182] on p "visual aids" at bounding box center [616, 186] width 362 height 15
click at [401, 182] on input "visual aids" at bounding box center [393, 186] width 15 height 15
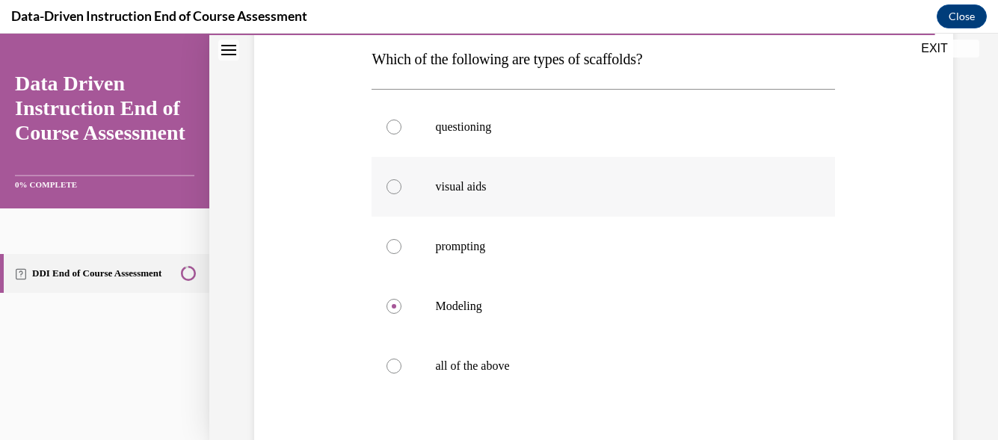
radio input "true"
click at [435, 359] on p "all of the above" at bounding box center [616, 366] width 362 height 15
click at [401, 359] on input "all of the above" at bounding box center [393, 366] width 15 height 15
radio input "true"
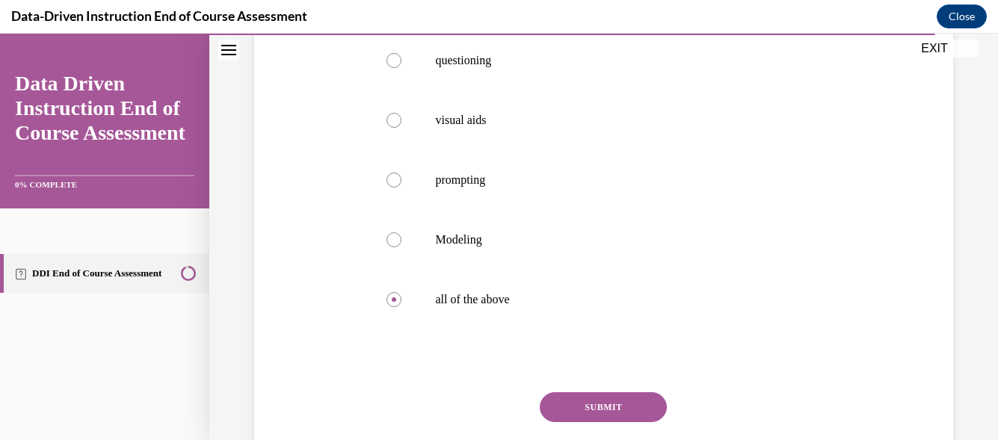
scroll to position [367, 0]
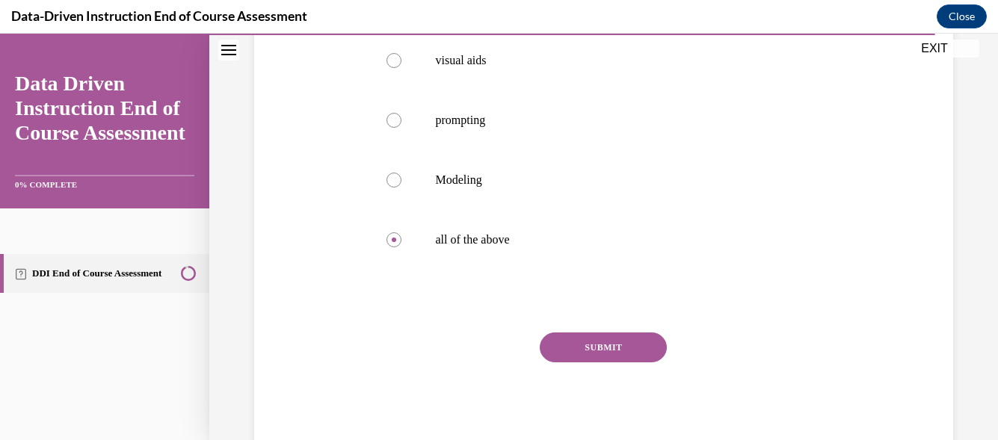
click at [605, 345] on button "SUBMIT" at bounding box center [603, 348] width 127 height 30
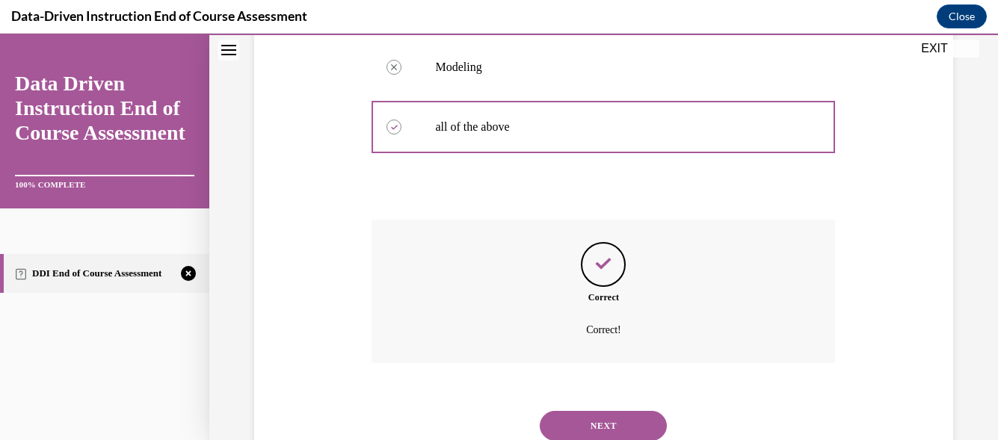
scroll to position [533, 0]
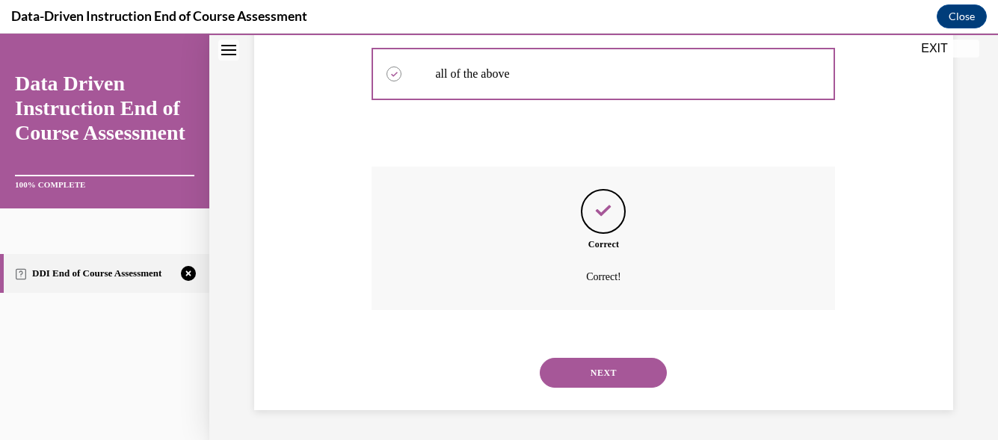
click at [601, 375] on button "NEXT" at bounding box center [603, 373] width 127 height 30
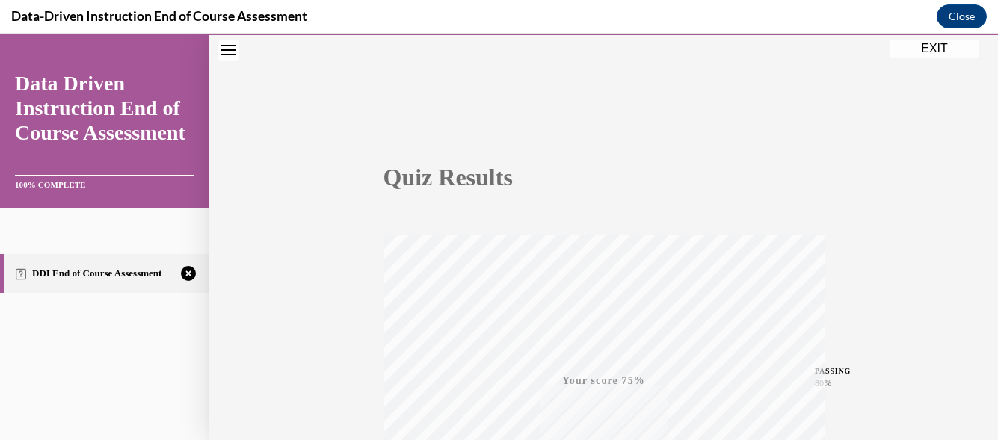
scroll to position [359, 0]
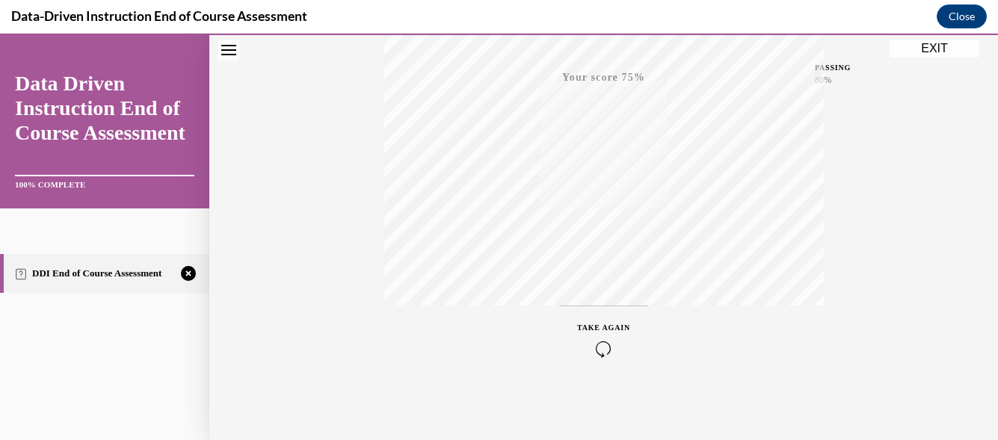
click at [592, 330] on span "TAKE AGAIN" at bounding box center [603, 328] width 53 height 8
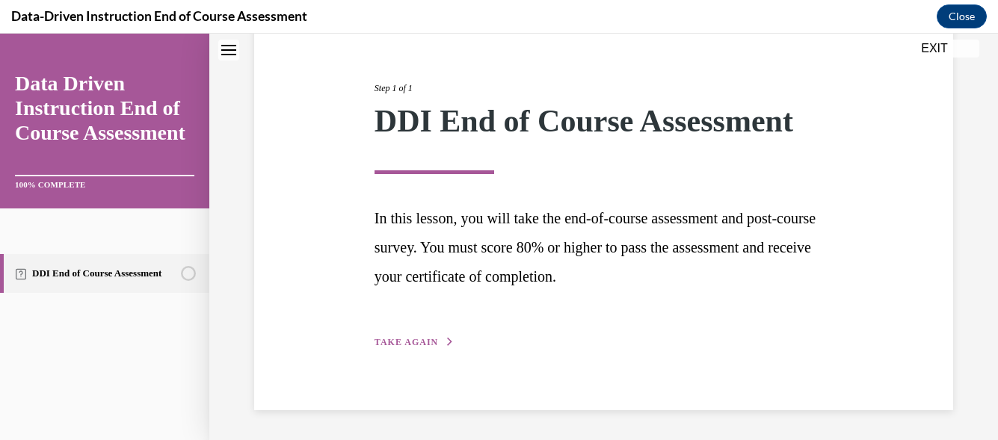
click at [402, 340] on span "TAKE AGAIN" at bounding box center [406, 342] width 64 height 10
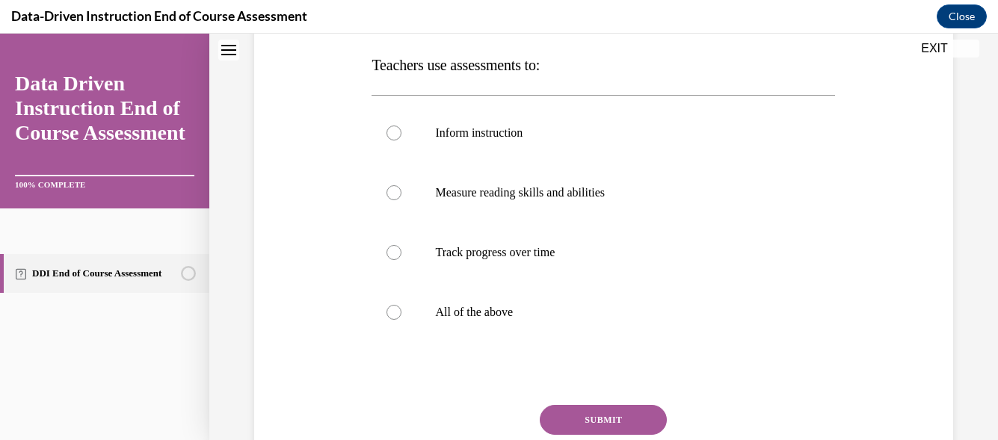
scroll to position [250, 0]
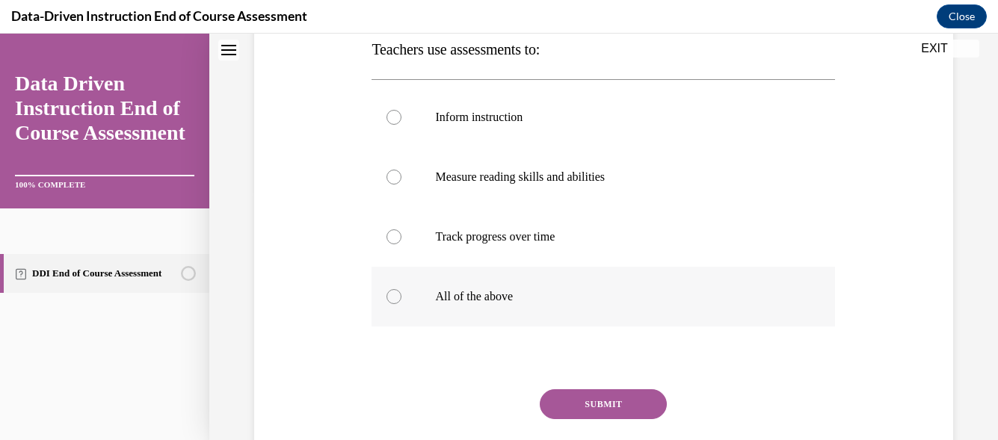
click at [492, 294] on p "All of the above" at bounding box center [616, 296] width 362 height 15
click at [401, 294] on input "All of the above" at bounding box center [393, 296] width 15 height 15
radio input "true"
click at [569, 398] on button "SUBMIT" at bounding box center [603, 404] width 127 height 30
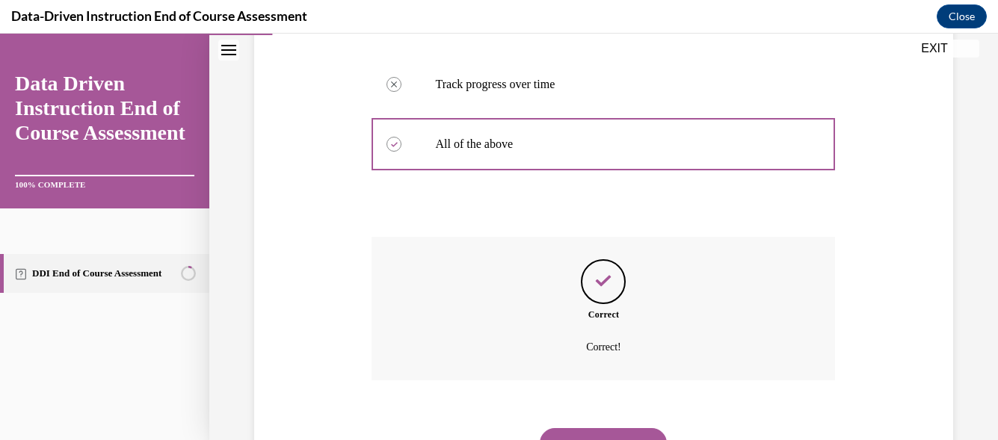
scroll to position [411, 0]
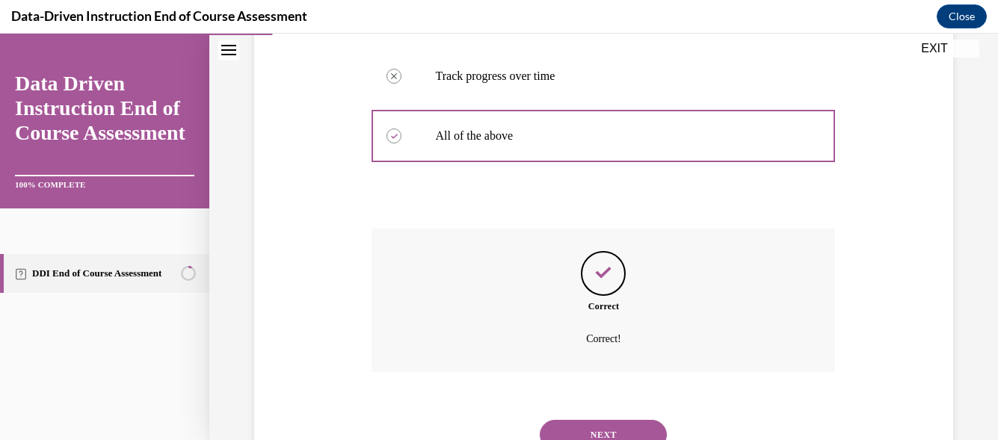
click at [575, 425] on button "NEXT" at bounding box center [603, 435] width 127 height 30
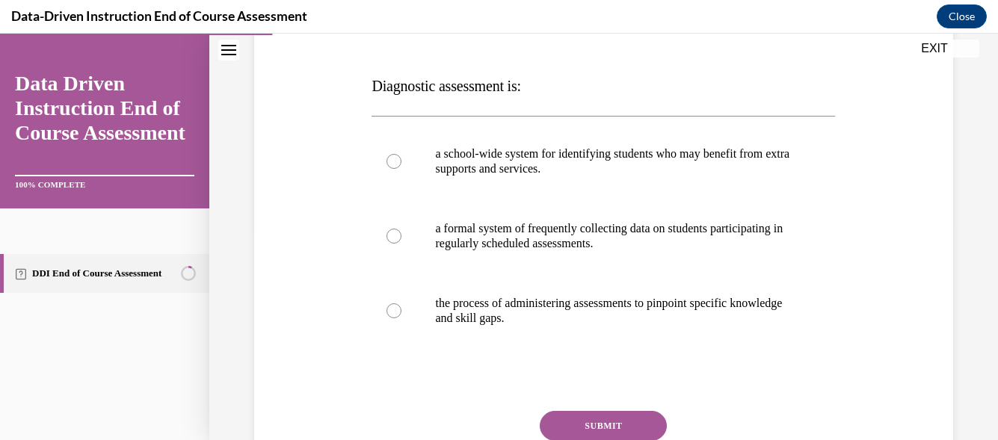
scroll to position [218, 0]
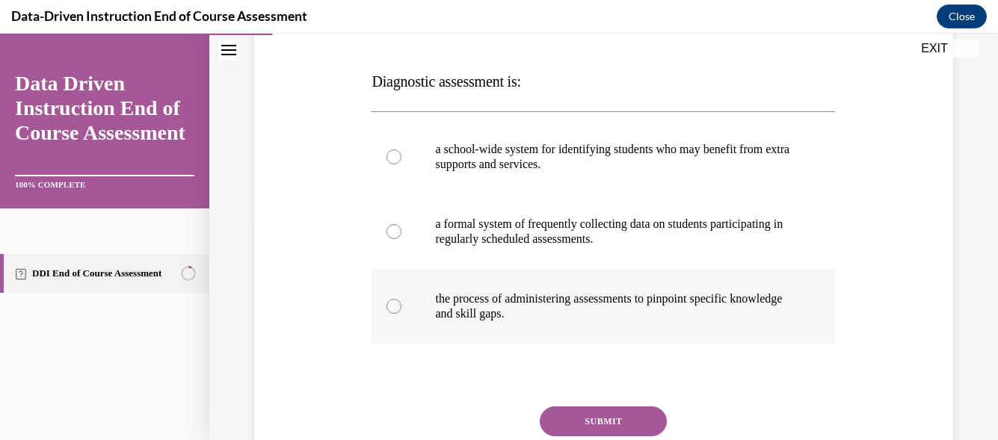
click at [566, 304] on p "the process of administering assessments to pinpoint specific knowledge and ski…" at bounding box center [616, 306] width 362 height 30
click at [401, 304] on input "the process of administering assessments to pinpoint specific knowledge and ski…" at bounding box center [393, 306] width 15 height 15
radio input "true"
click at [587, 419] on button "SUBMIT" at bounding box center [603, 422] width 127 height 30
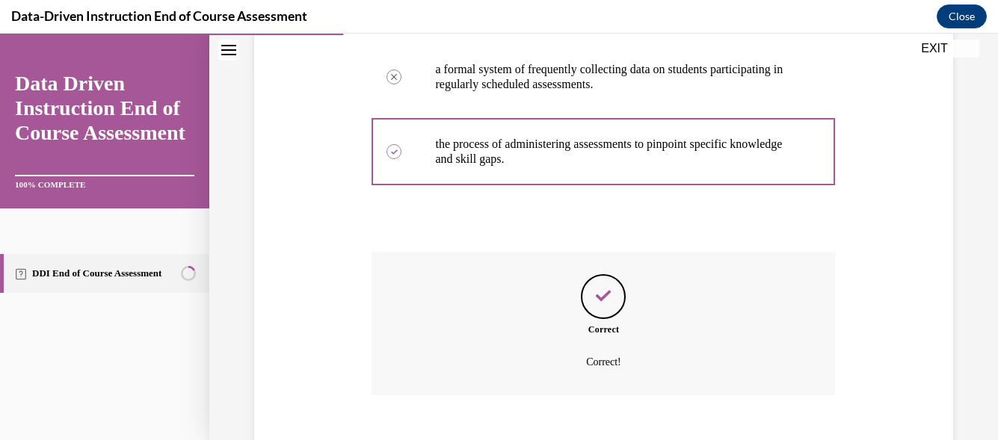
scroll to position [380, 0]
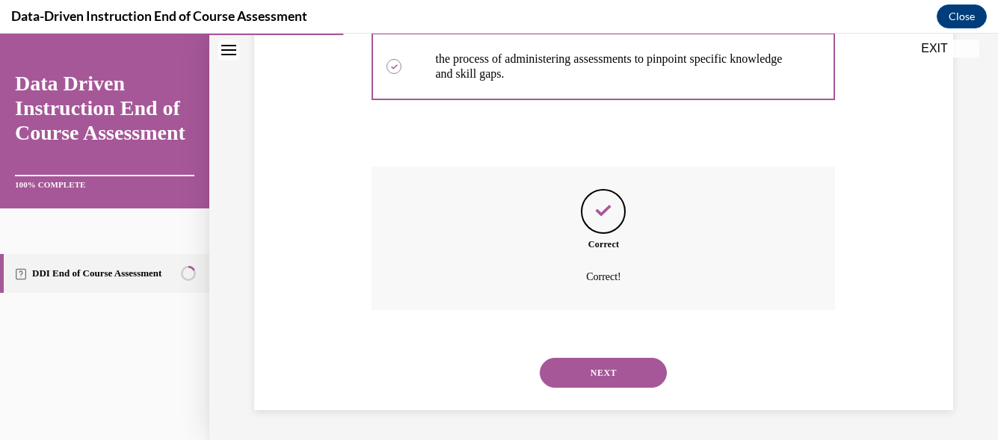
click at [593, 365] on button "NEXT" at bounding box center [603, 373] width 127 height 30
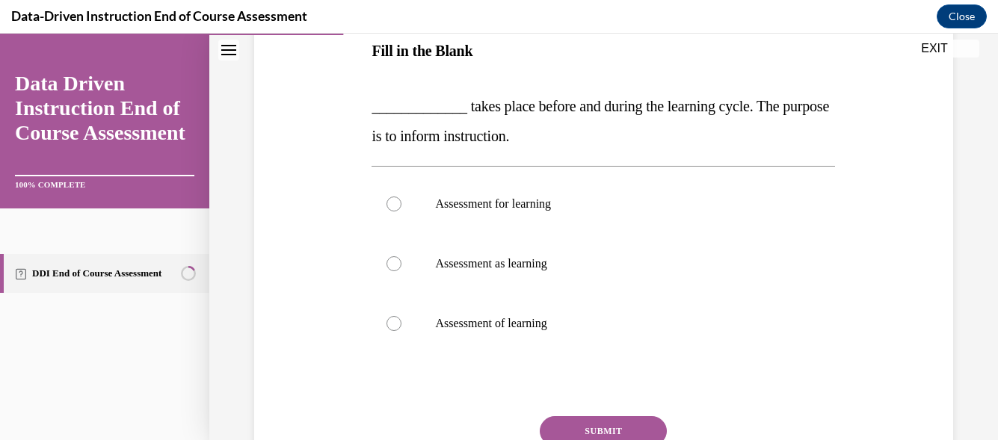
scroll to position [244, 0]
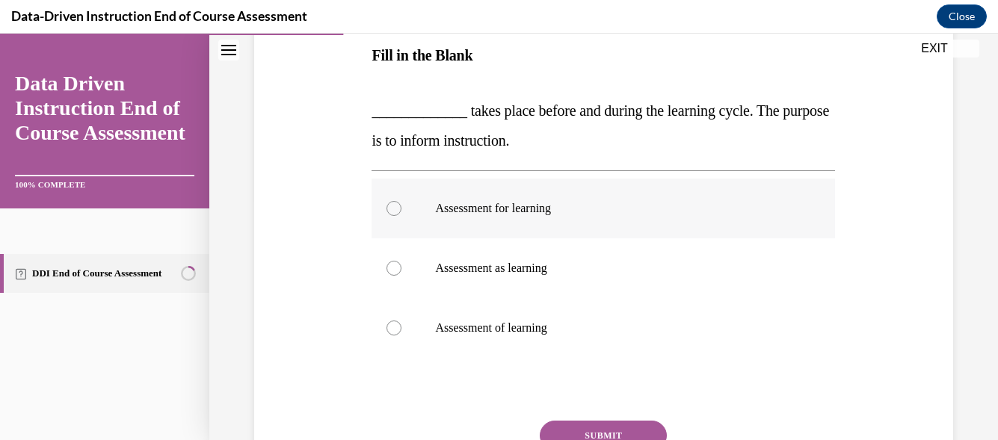
click at [513, 202] on p "Assessment for learning" at bounding box center [616, 208] width 362 height 15
click at [401, 202] on input "Assessment for learning" at bounding box center [393, 208] width 15 height 15
radio input "true"
click at [587, 431] on button "SUBMIT" at bounding box center [603, 436] width 127 height 30
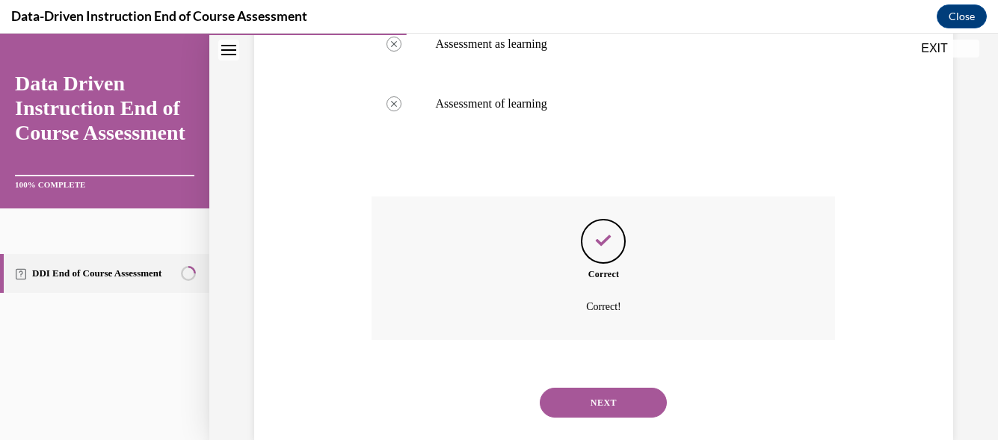
scroll to position [499, 0]
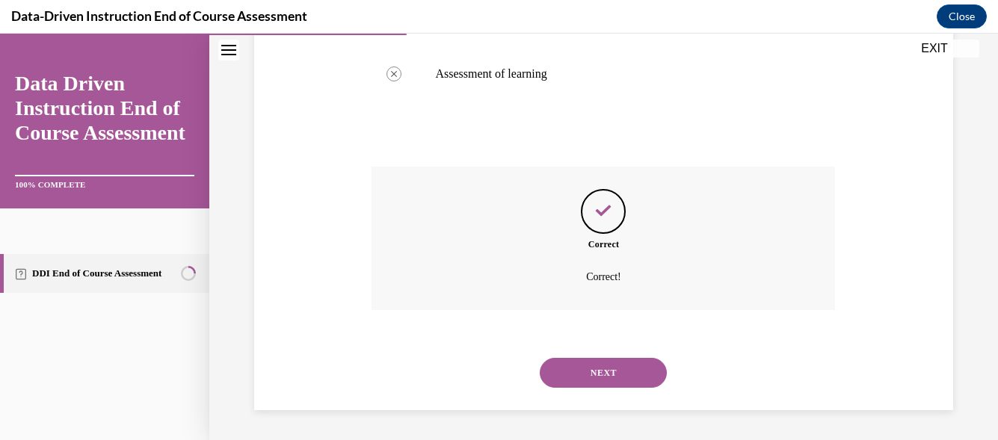
click at [623, 360] on button "NEXT" at bounding box center [603, 373] width 127 height 30
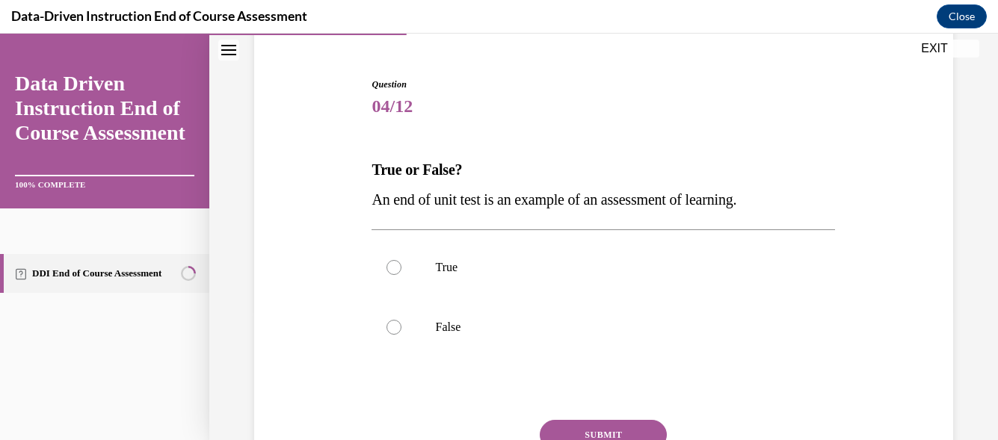
scroll to position [133, 0]
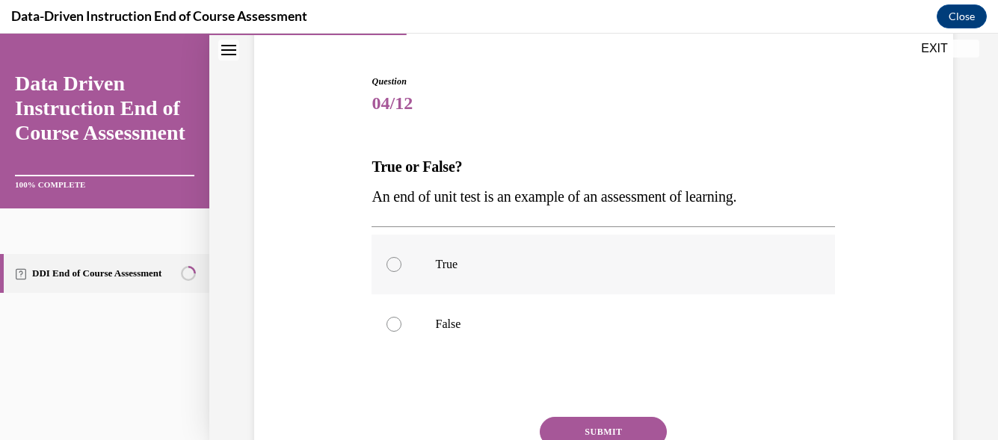
click at [510, 263] on p "True" at bounding box center [616, 264] width 362 height 15
click at [401, 263] on input "True" at bounding box center [393, 264] width 15 height 15
radio input "true"
click at [577, 424] on button "SUBMIT" at bounding box center [603, 432] width 127 height 30
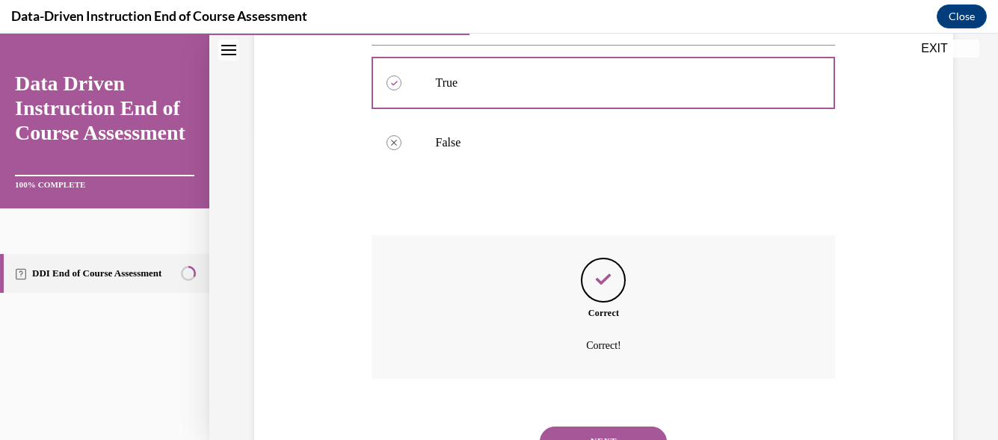
scroll to position [319, 0]
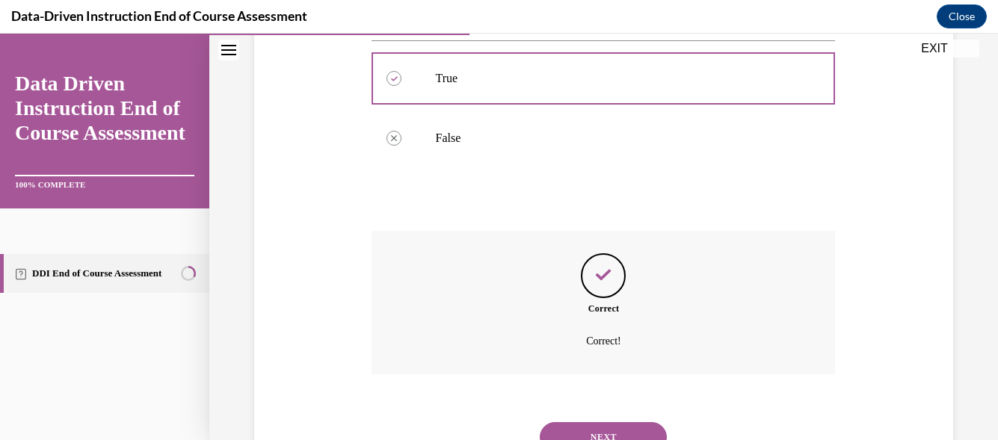
click at [632, 430] on button "NEXT" at bounding box center [603, 437] width 127 height 30
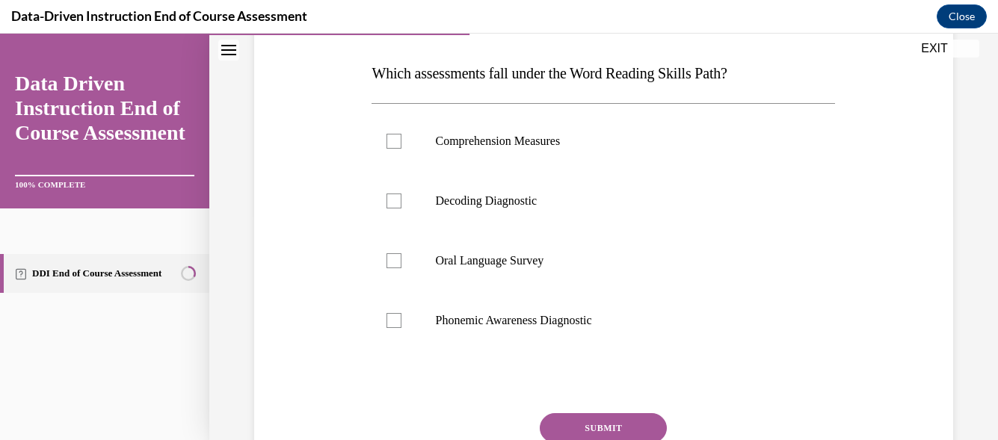
scroll to position [231, 0]
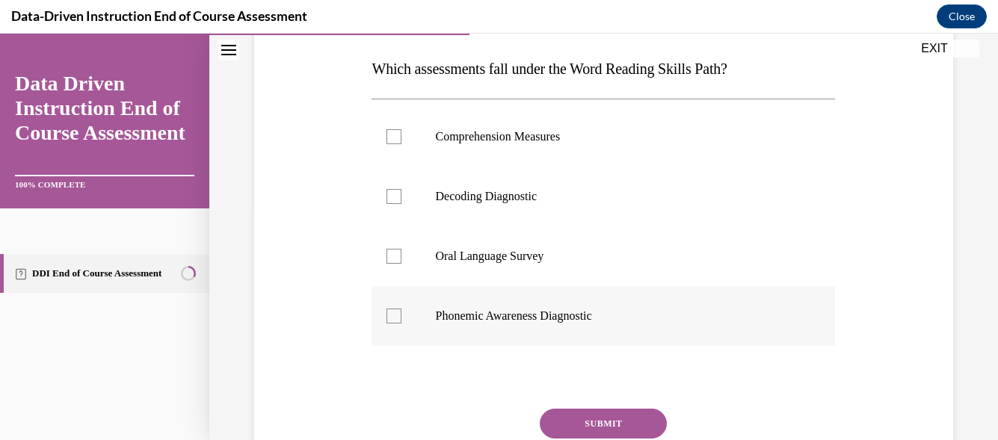
click at [536, 305] on label "Phonemic Awareness Diagnostic" at bounding box center [602, 316] width 463 height 60
click at [401, 309] on input "Phonemic Awareness Diagnostic" at bounding box center [393, 316] width 15 height 15
checkbox input "true"
click at [558, 410] on button "SUBMIT" at bounding box center [603, 424] width 127 height 30
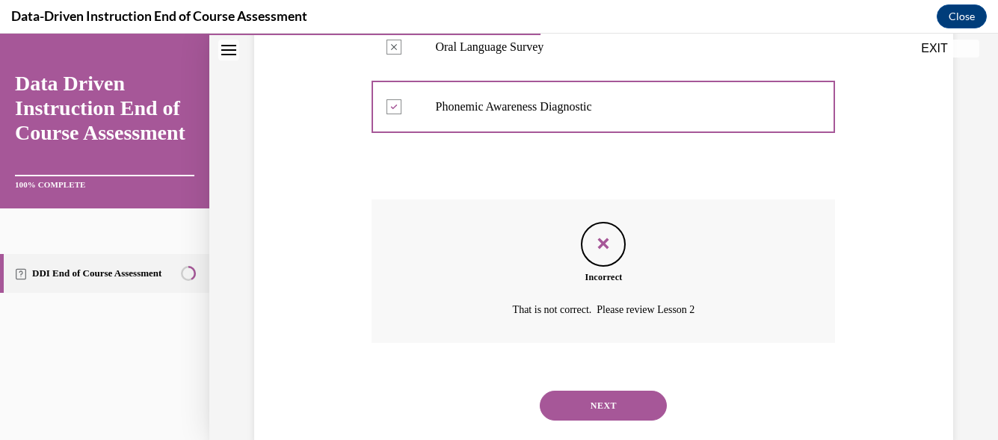
scroll to position [428, 0]
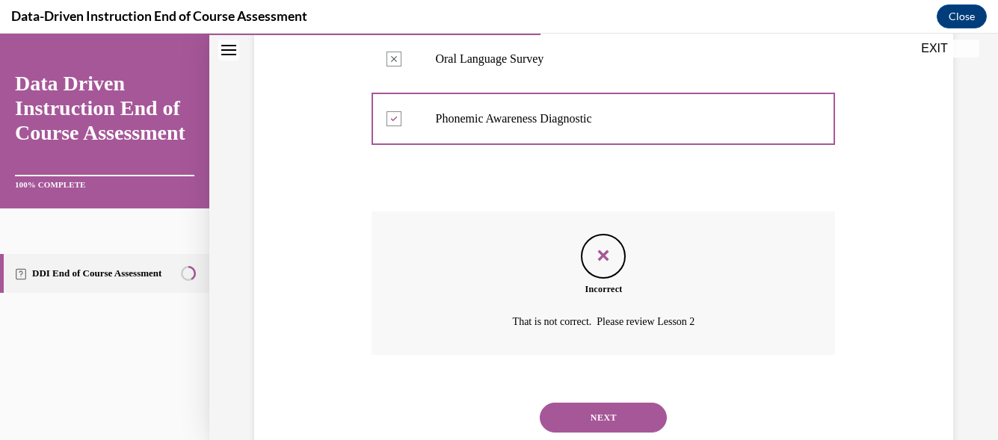
click at [624, 417] on button "NEXT" at bounding box center [603, 418] width 127 height 30
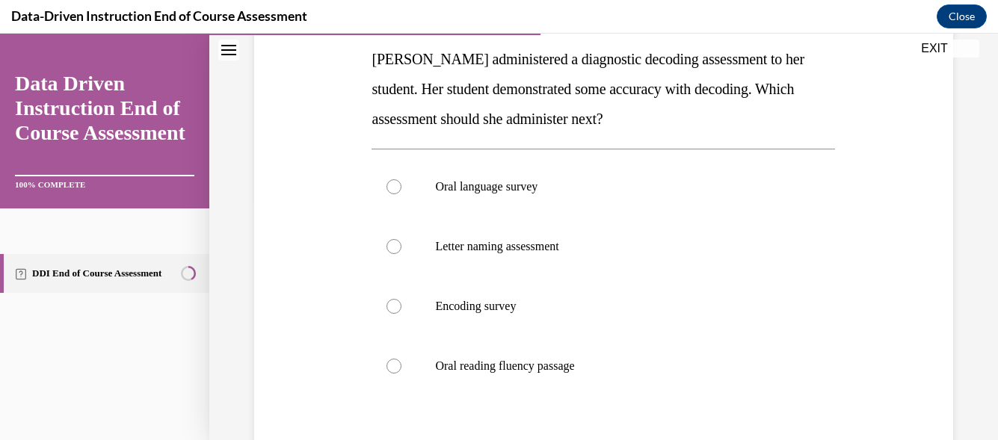
scroll to position [242, 0]
click at [466, 306] on p "Encoding survey" at bounding box center [616, 304] width 362 height 15
click at [401, 306] on input "Encoding survey" at bounding box center [393, 304] width 15 height 15
radio input "true"
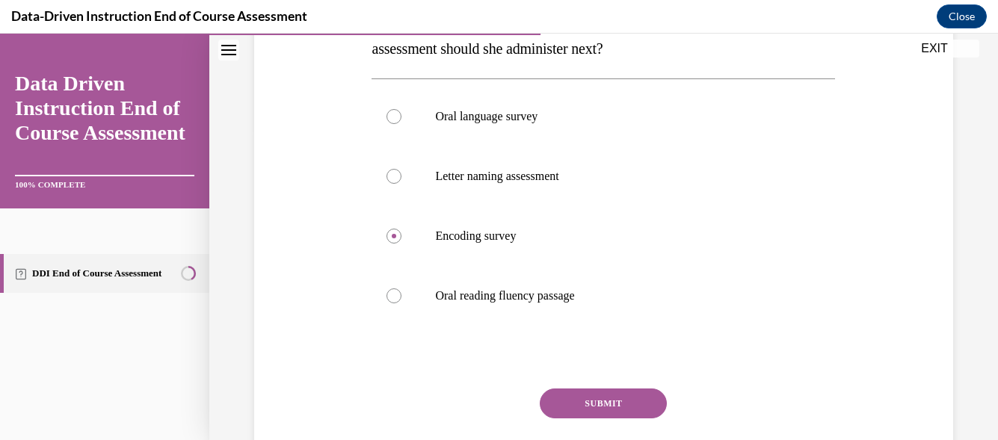
scroll to position [333, 0]
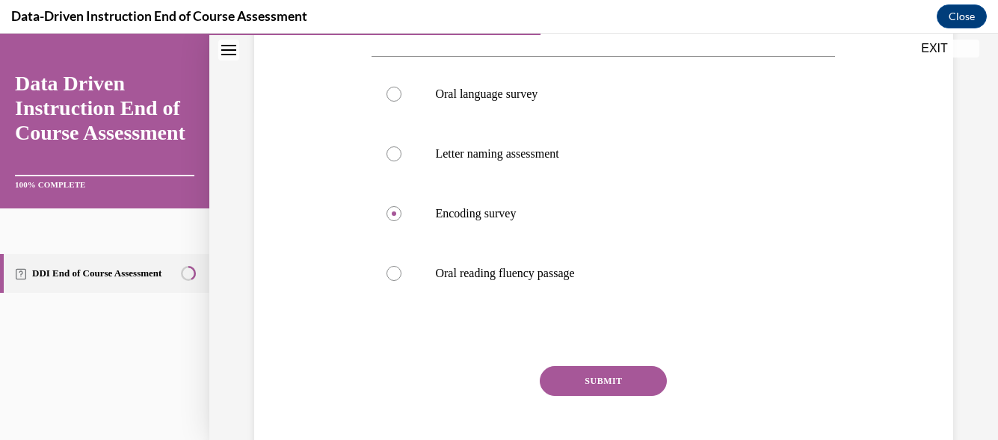
click at [621, 371] on button "SUBMIT" at bounding box center [603, 381] width 127 height 30
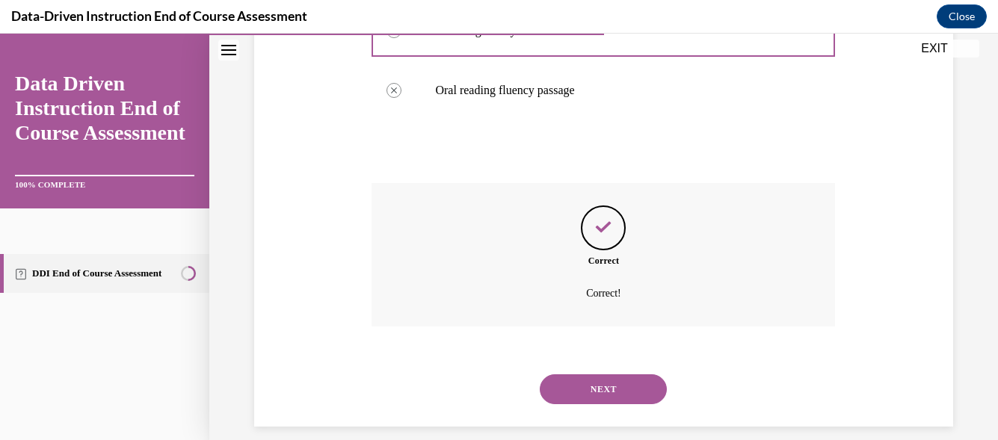
scroll to position [533, 0]
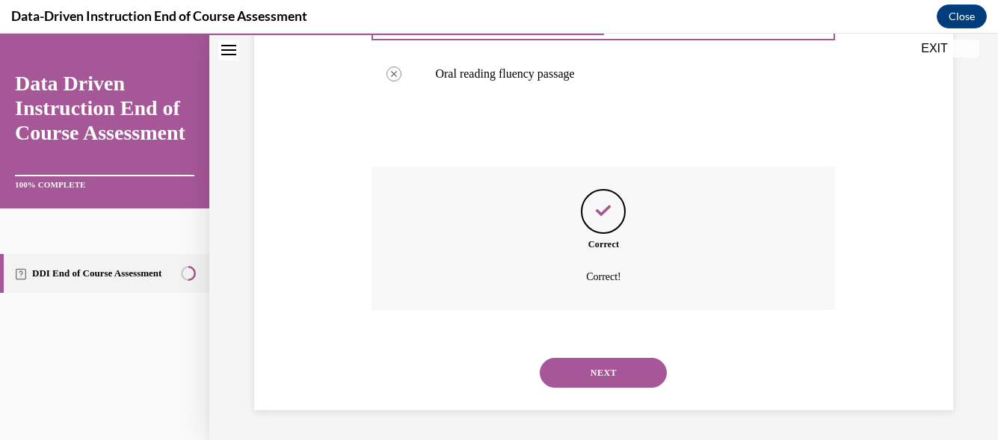
click at [621, 368] on button "NEXT" at bounding box center [603, 373] width 127 height 30
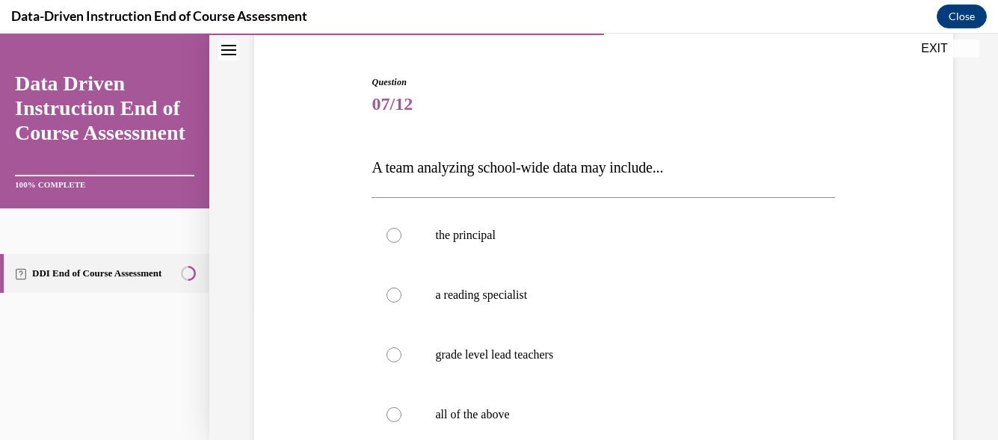
scroll to position [131, 0]
click at [403, 414] on label "all of the above" at bounding box center [602, 416] width 463 height 60
click at [401, 414] on input "all of the above" at bounding box center [393, 416] width 15 height 15
radio input "true"
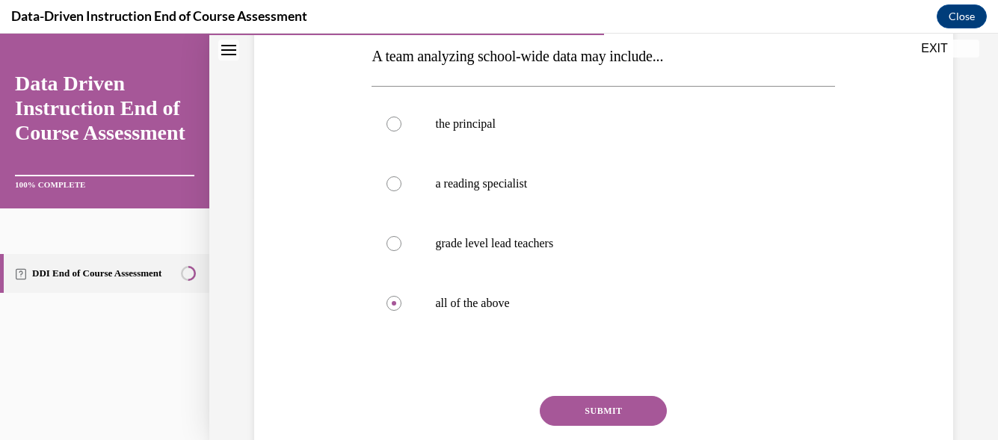
scroll to position [253, 0]
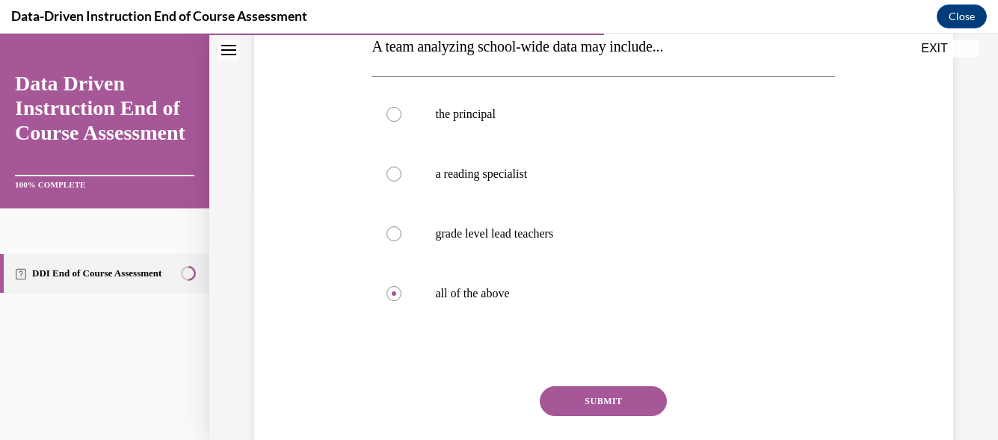
click at [610, 396] on button "SUBMIT" at bounding box center [603, 401] width 127 height 30
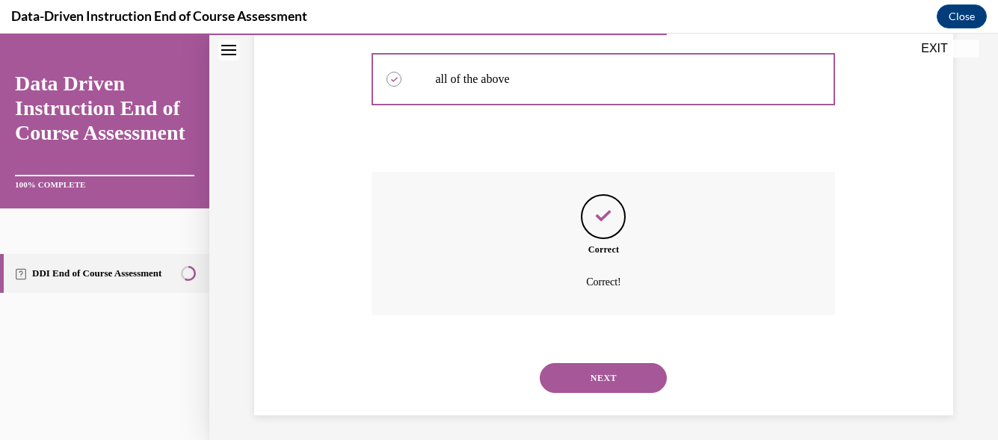
scroll to position [473, 0]
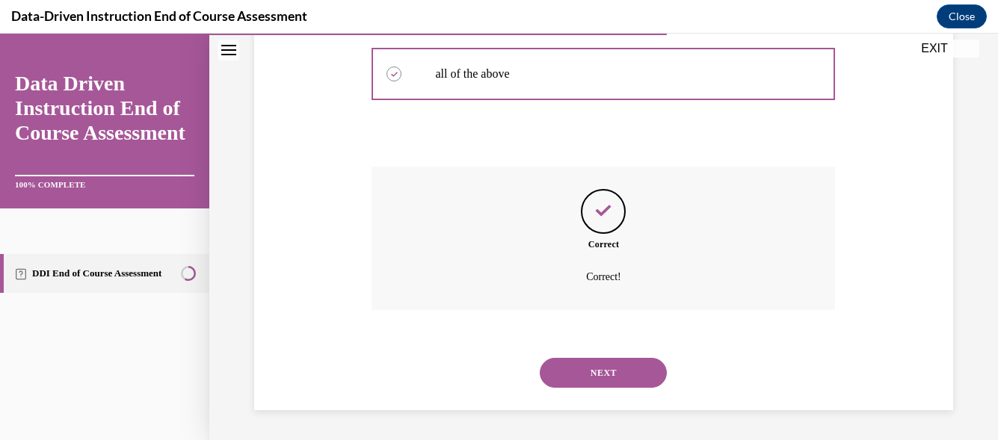
click at [615, 371] on button "NEXT" at bounding box center [603, 373] width 127 height 30
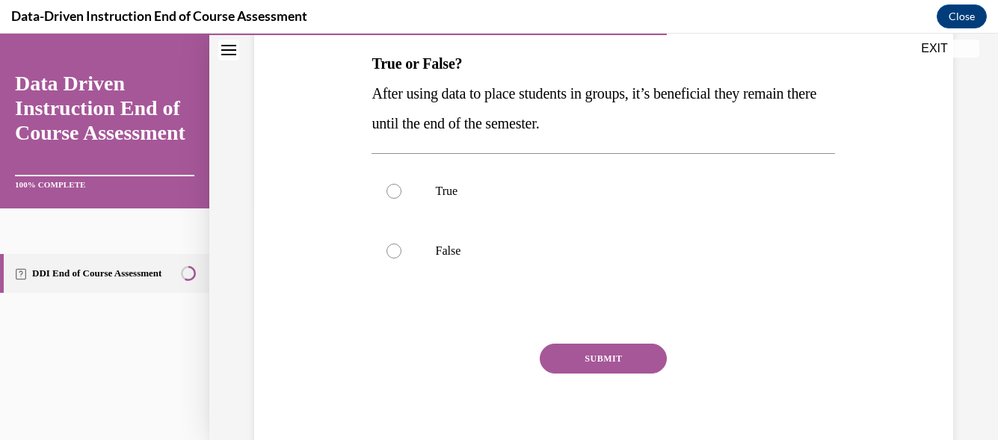
scroll to position [238, 0]
click at [442, 252] on p "False" at bounding box center [616, 249] width 362 height 15
click at [401, 252] on input "False" at bounding box center [393, 249] width 15 height 15
radio input "true"
click at [586, 351] on button "SUBMIT" at bounding box center [603, 357] width 127 height 30
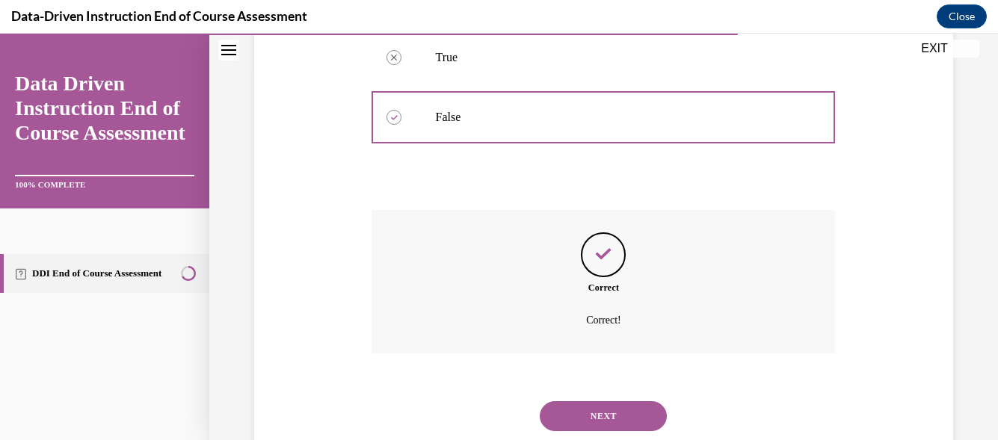
scroll to position [413, 0]
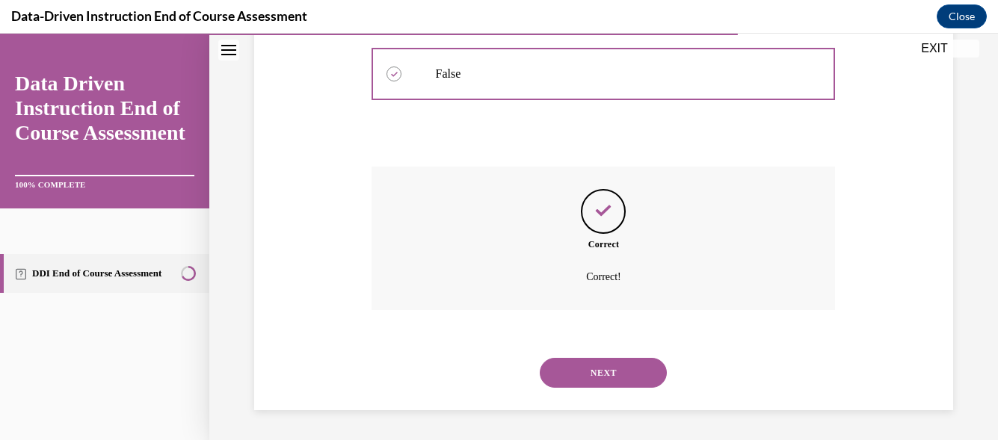
click at [625, 375] on button "NEXT" at bounding box center [603, 373] width 127 height 30
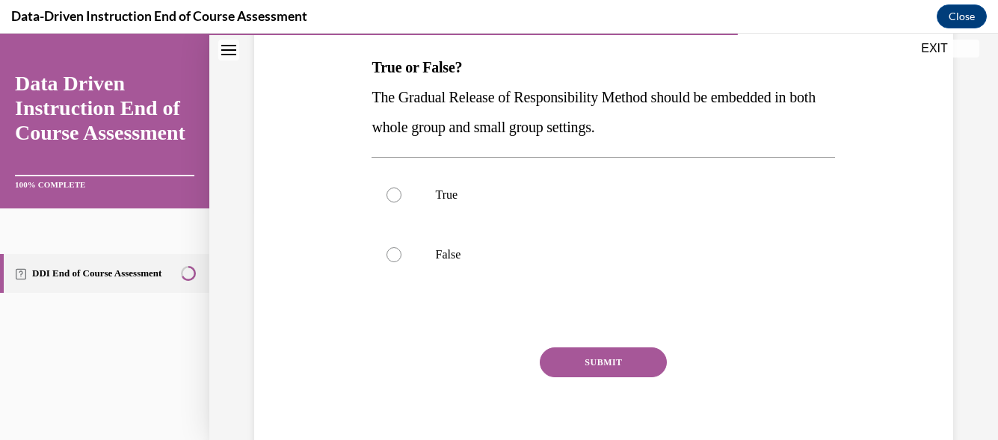
scroll to position [241, 0]
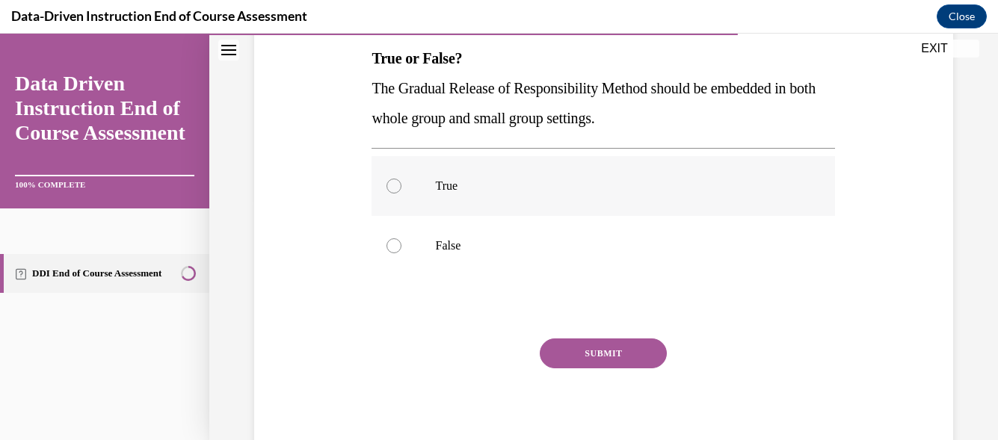
click at [435, 182] on p "True" at bounding box center [616, 186] width 362 height 15
click at [401, 182] on input "True" at bounding box center [393, 186] width 15 height 15
radio input "true"
click at [589, 354] on button "SUBMIT" at bounding box center [603, 354] width 127 height 30
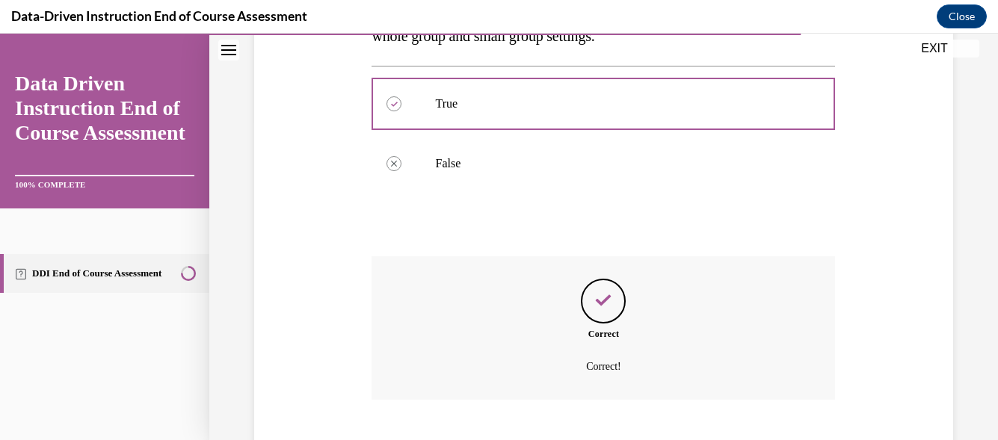
scroll to position [413, 0]
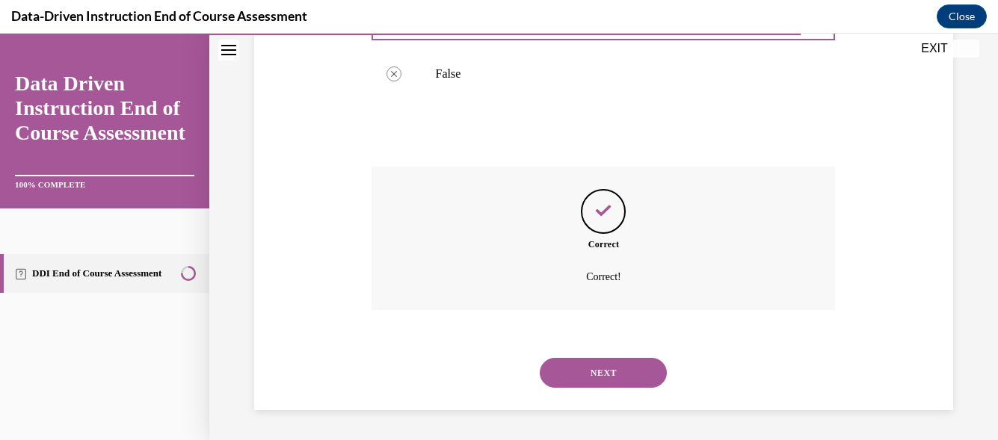
click at [638, 377] on button "NEXT" at bounding box center [603, 373] width 127 height 30
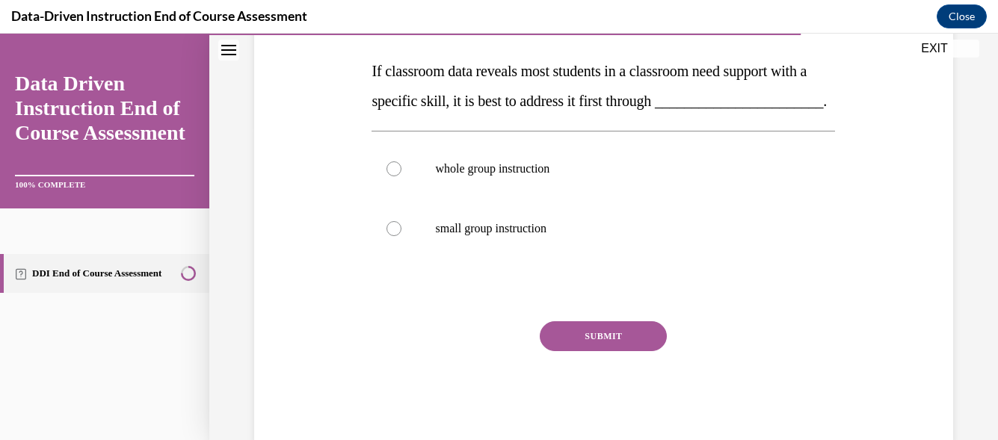
scroll to position [312, 0]
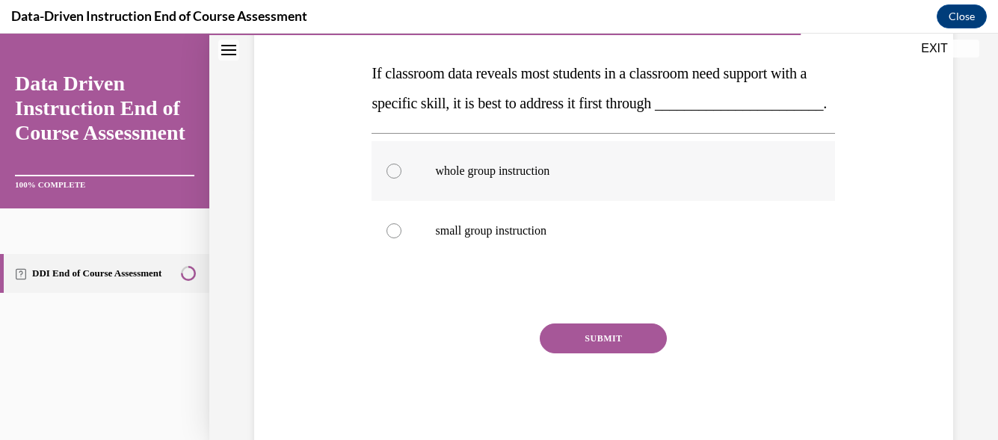
click at [472, 179] on p "whole group instruction" at bounding box center [616, 171] width 362 height 15
click at [401, 179] on input "whole group instruction" at bounding box center [393, 171] width 15 height 15
radio input "true"
click at [573, 354] on button "SUBMIT" at bounding box center [603, 339] width 127 height 30
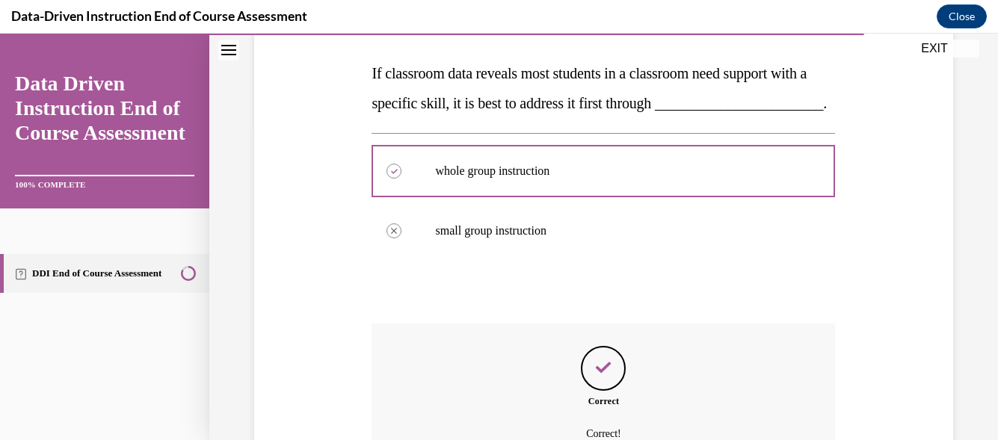
scroll to position [499, 0]
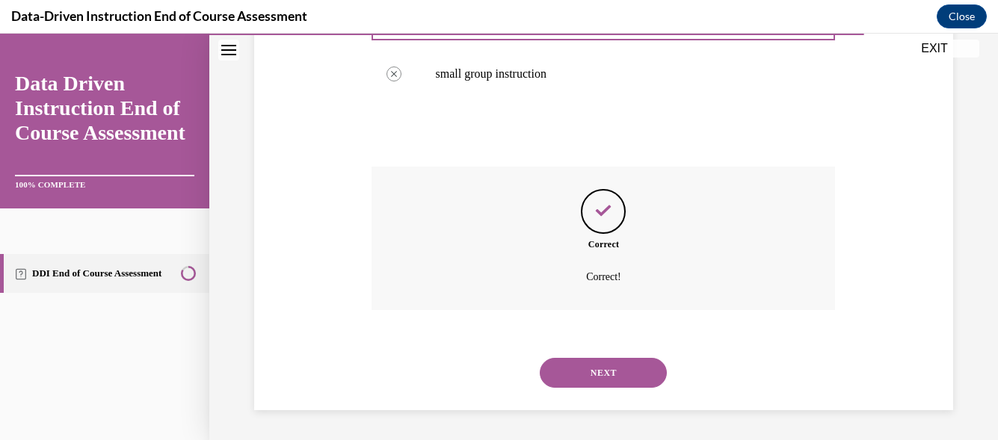
click at [611, 370] on button "NEXT" at bounding box center [603, 373] width 127 height 30
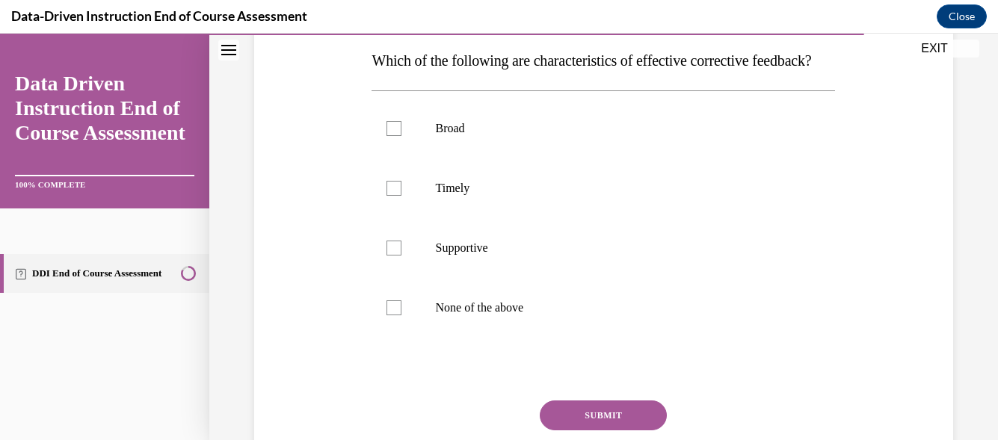
scroll to position [242, 0]
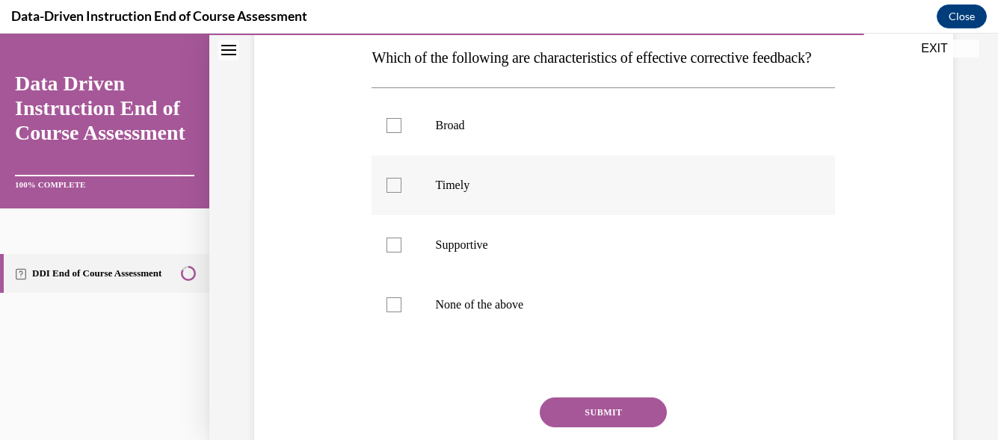
click at [439, 193] on p "Timely" at bounding box center [616, 185] width 362 height 15
click at [401, 193] on input "Timely" at bounding box center [393, 185] width 15 height 15
checkbox input "true"
click at [443, 253] on p "Supportive" at bounding box center [616, 245] width 362 height 15
click at [401, 253] on input "Supportive" at bounding box center [393, 245] width 15 height 15
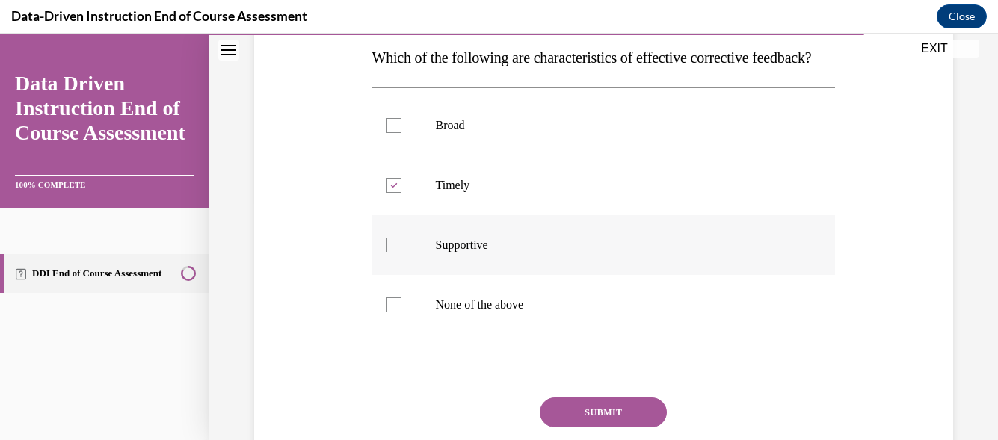
checkbox input "true"
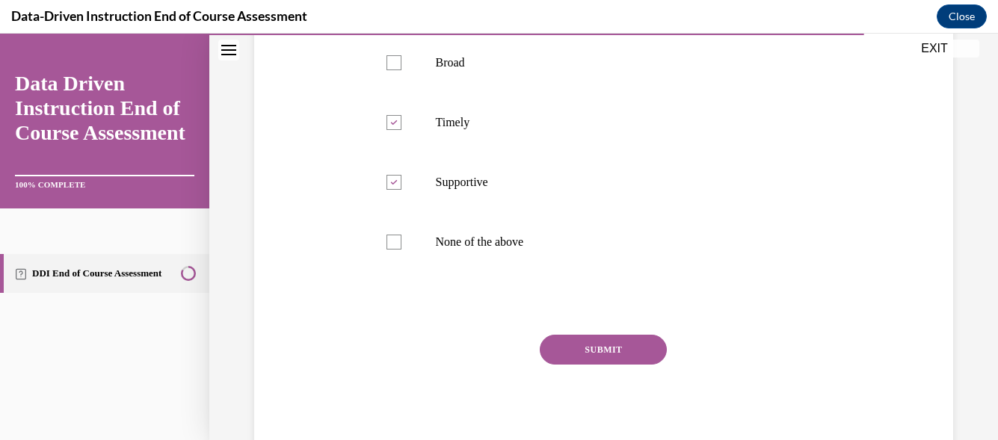
scroll to position [337, 0]
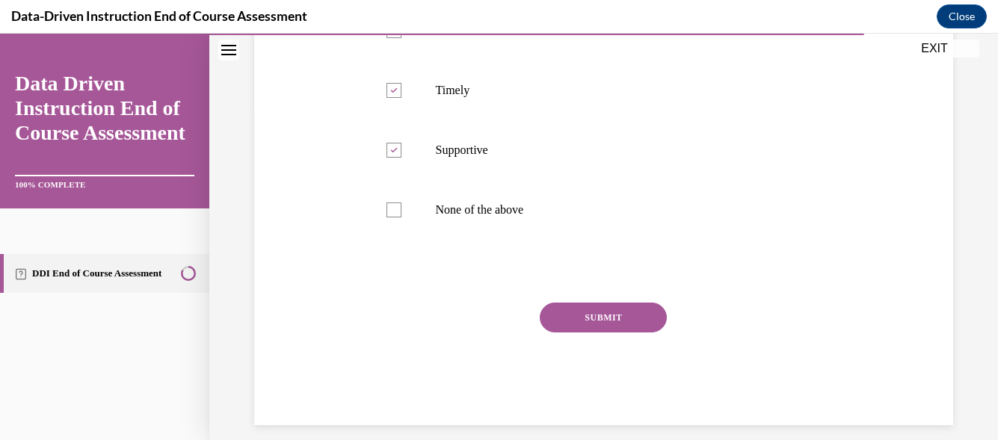
click at [622, 333] on button "SUBMIT" at bounding box center [603, 318] width 127 height 30
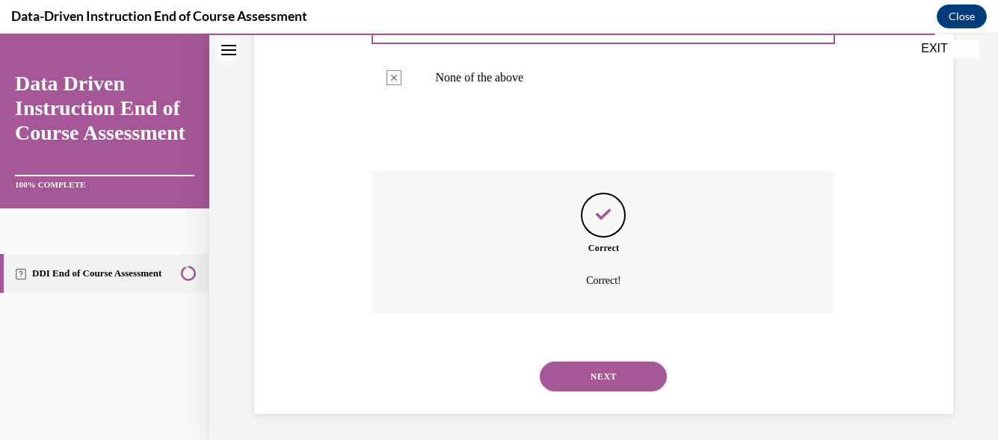
scroll to position [503, 0]
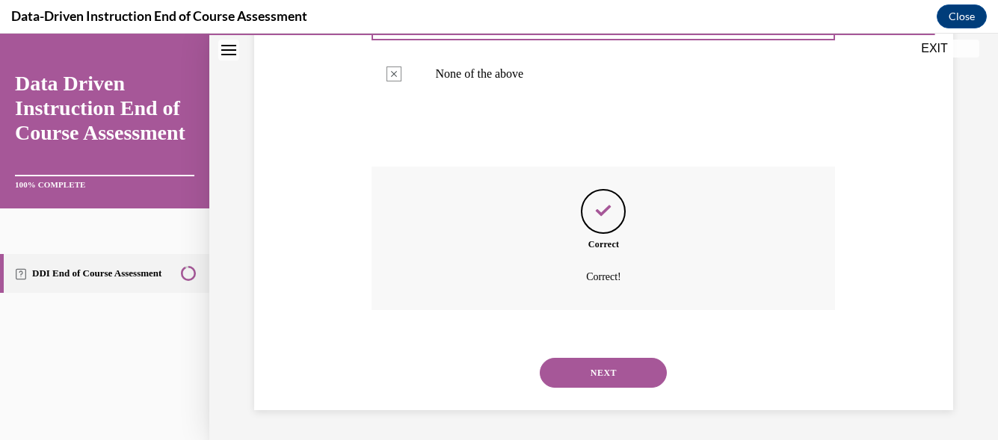
click at [634, 372] on button "NEXT" at bounding box center [603, 373] width 127 height 30
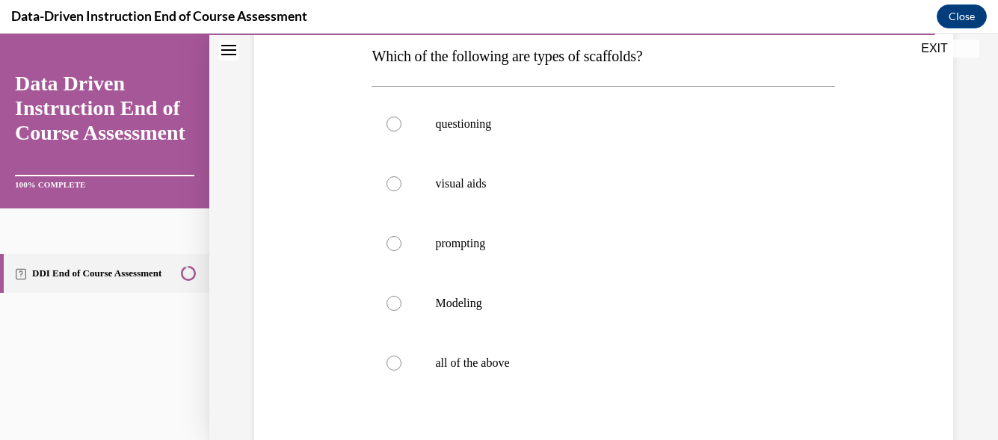
scroll to position [251, 0]
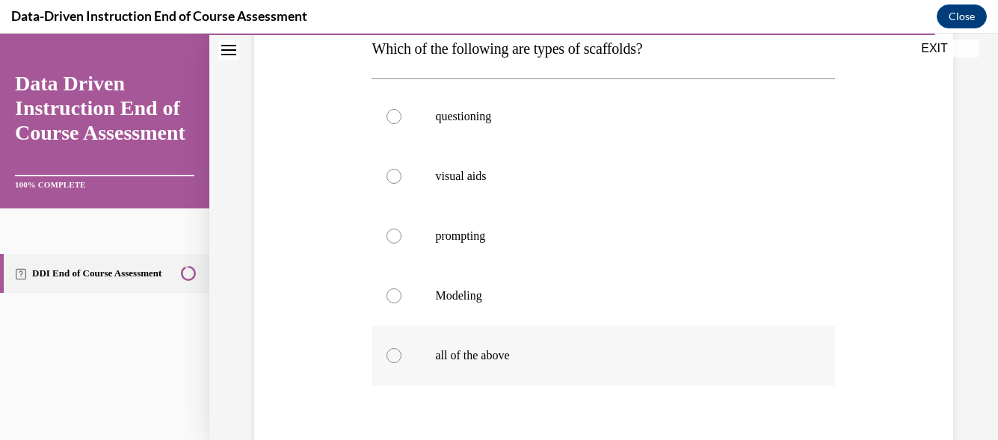
click at [510, 345] on label "all of the above" at bounding box center [602, 356] width 463 height 60
click at [401, 348] on input "all of the above" at bounding box center [393, 355] width 15 height 15
radio input "true"
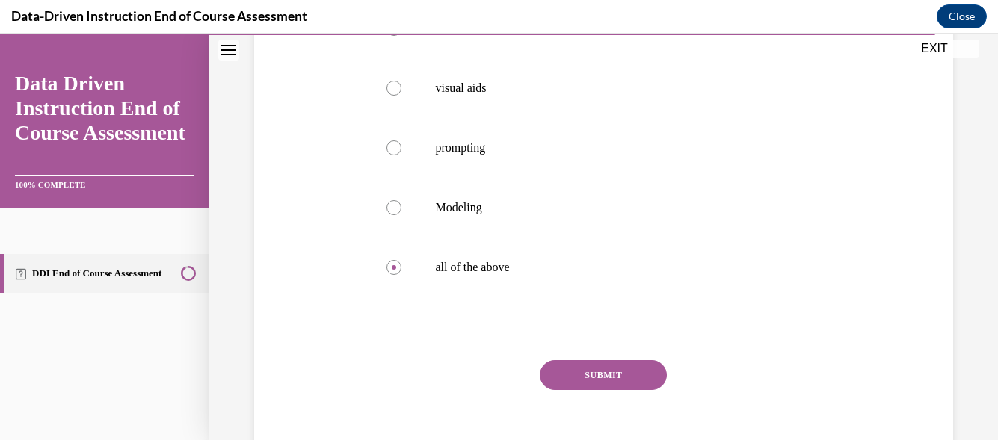
scroll to position [367, 0]
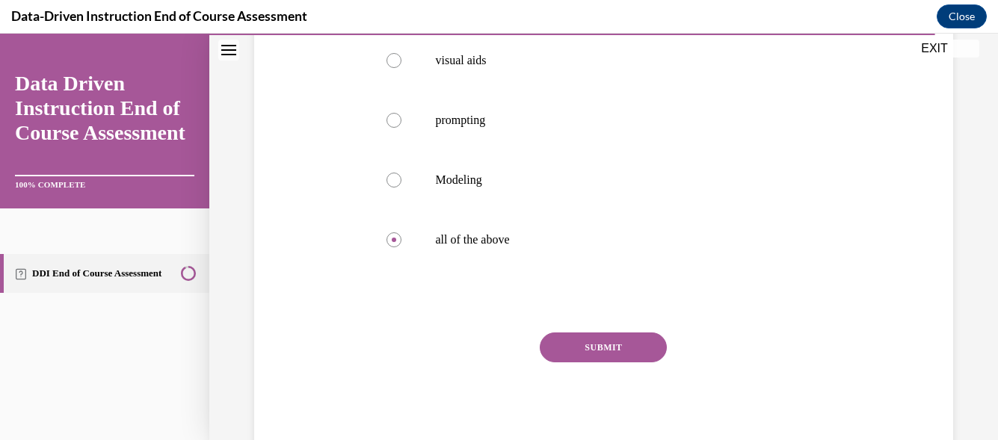
click at [606, 345] on button "SUBMIT" at bounding box center [603, 348] width 127 height 30
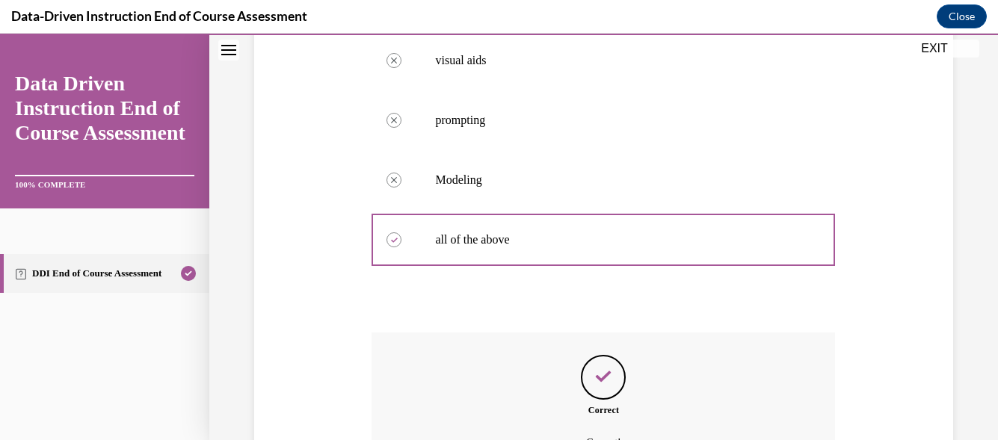
scroll to position [533, 0]
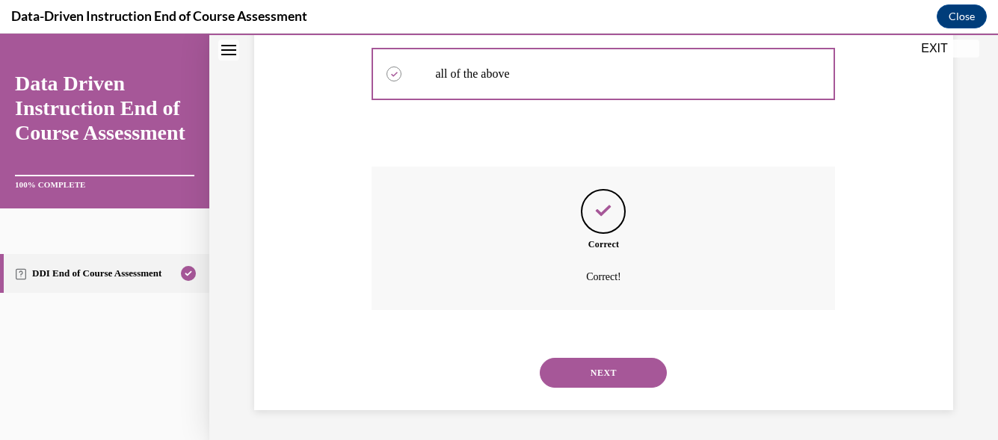
click at [618, 373] on button "NEXT" at bounding box center [603, 373] width 127 height 30
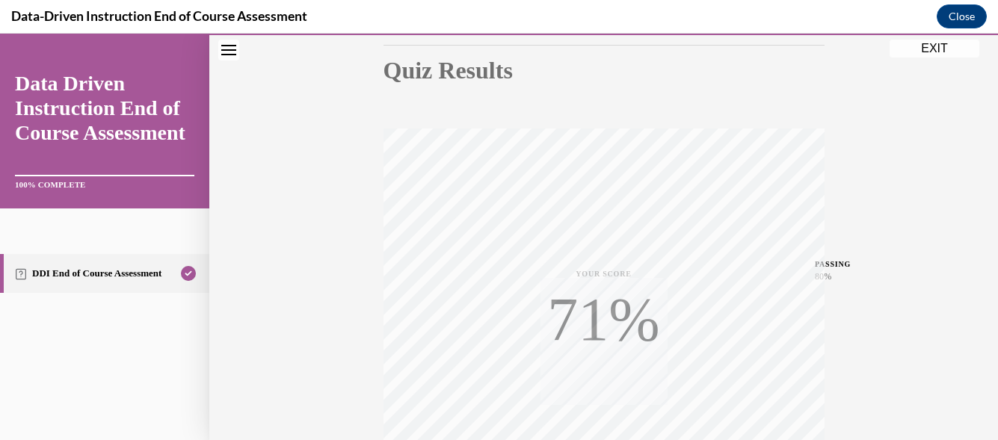
scroll to position [172, 0]
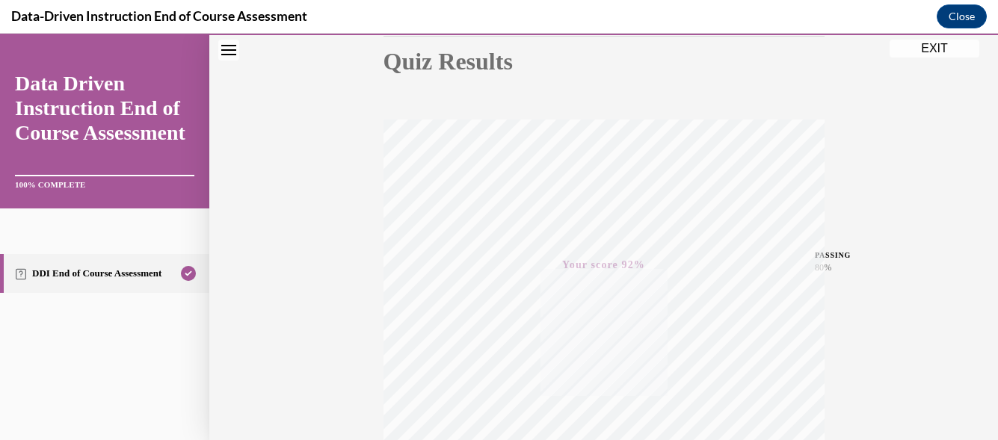
click at [936, 51] on button "EXIT" at bounding box center [934, 49] width 90 height 18
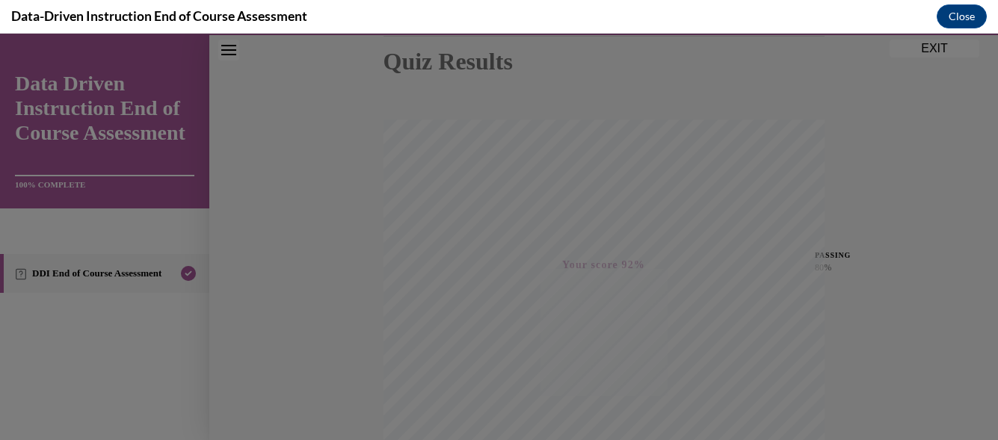
scroll to position [359, 0]
